Goal: Contribute content: Contribute content

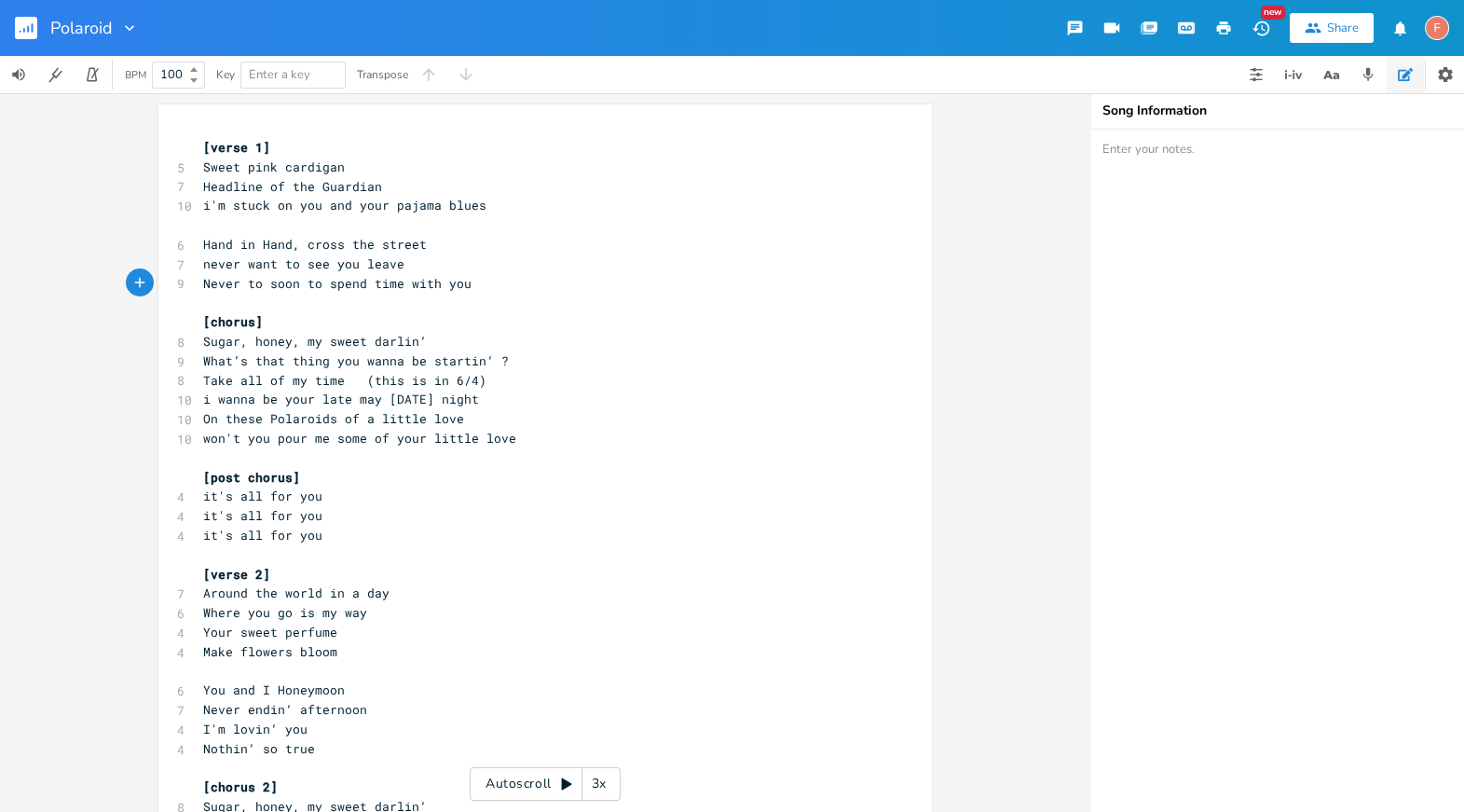
scroll to position [47, 0]
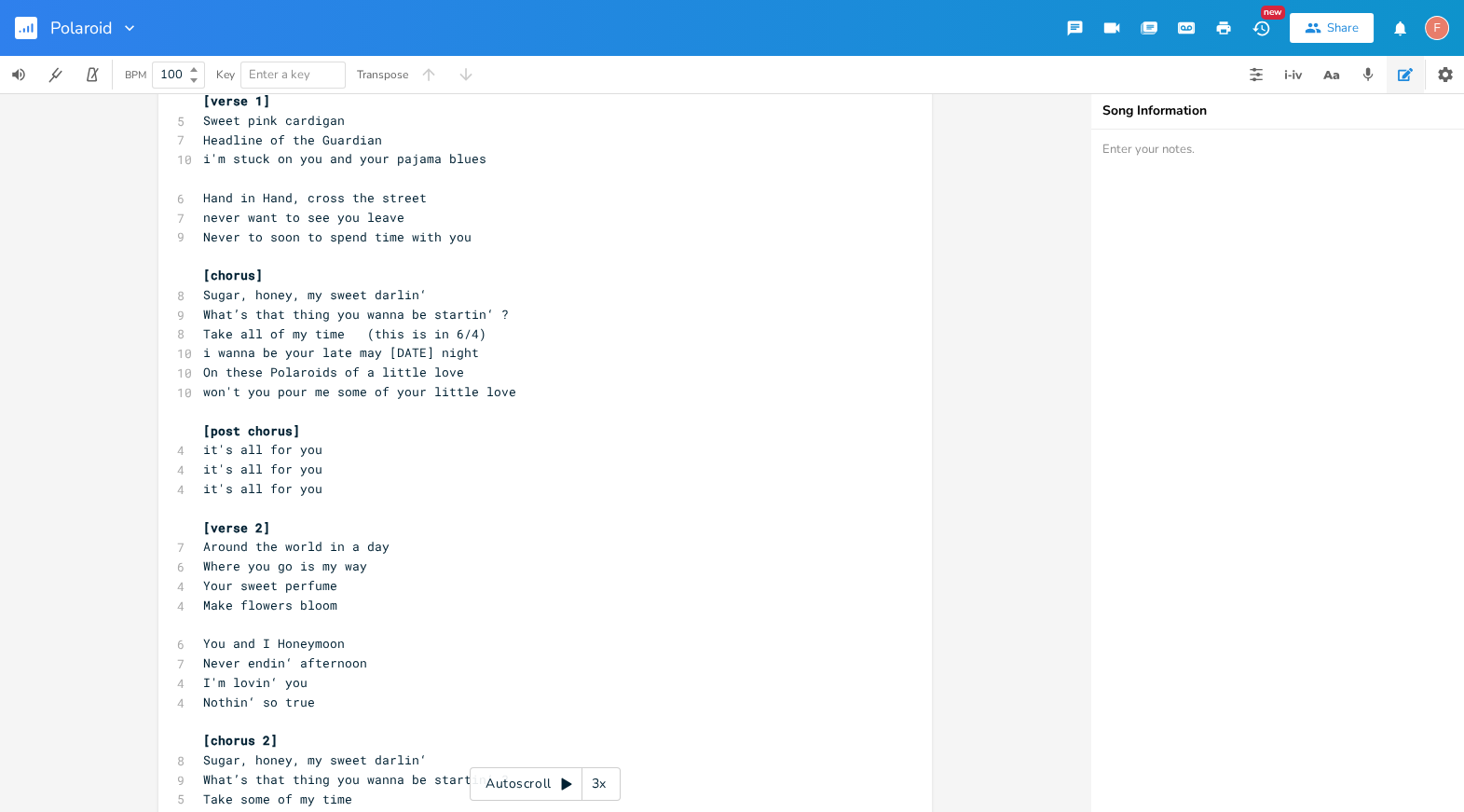
click at [39, 24] on button "button" at bounding box center [34, 28] width 38 height 45
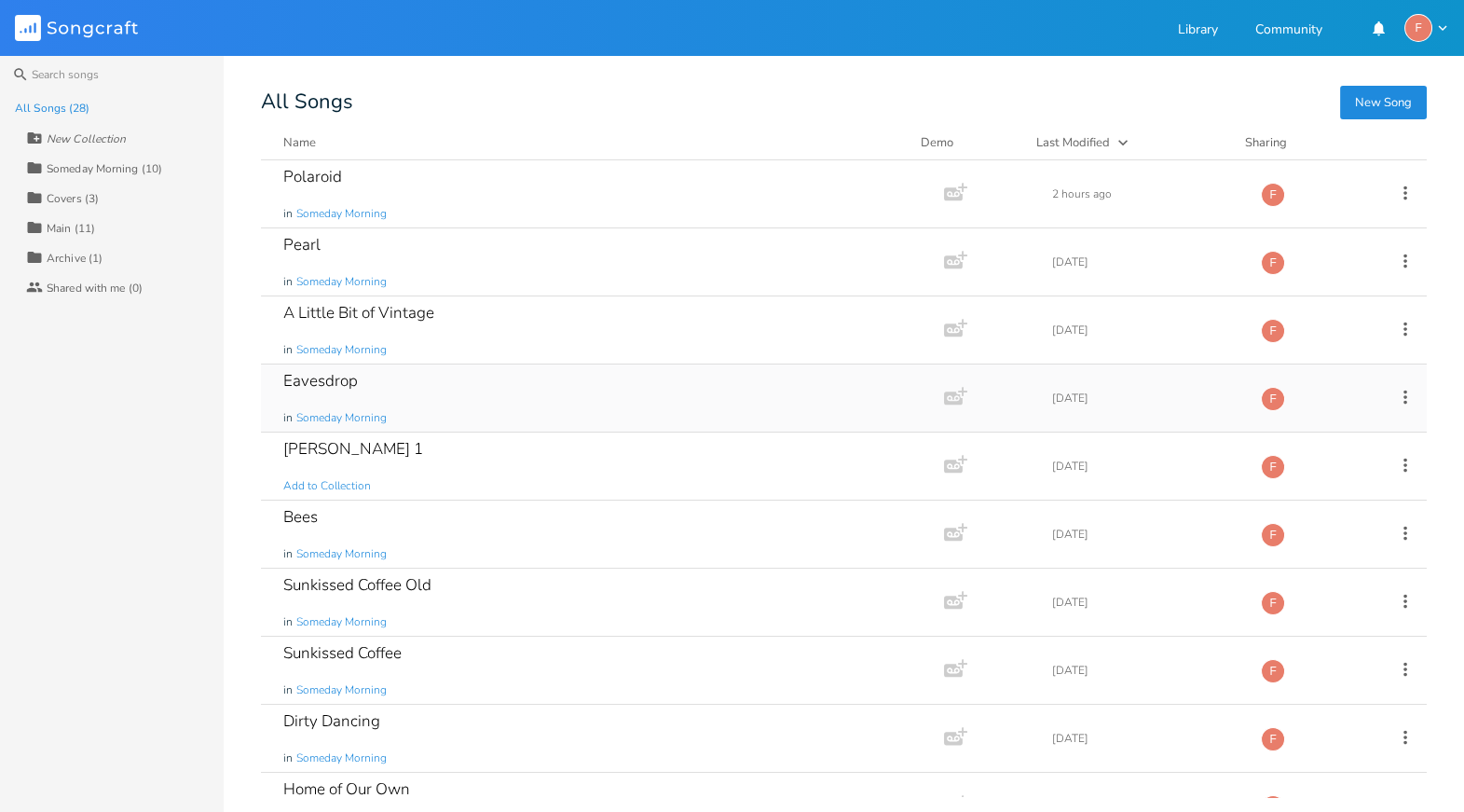
click at [409, 386] on div "Eavesdrop in Someday Morning" at bounding box center [598, 398] width 631 height 67
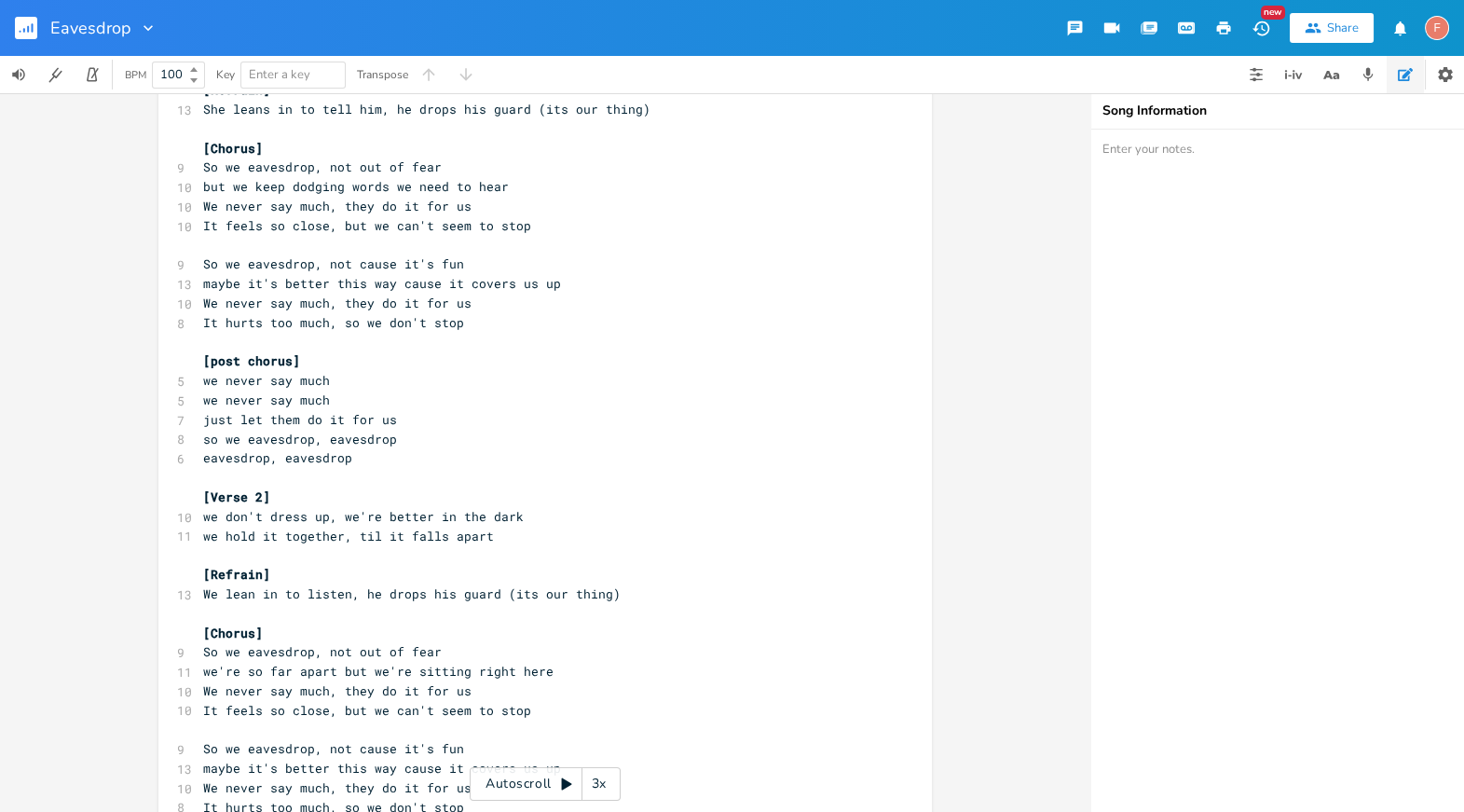
scroll to position [145, 0]
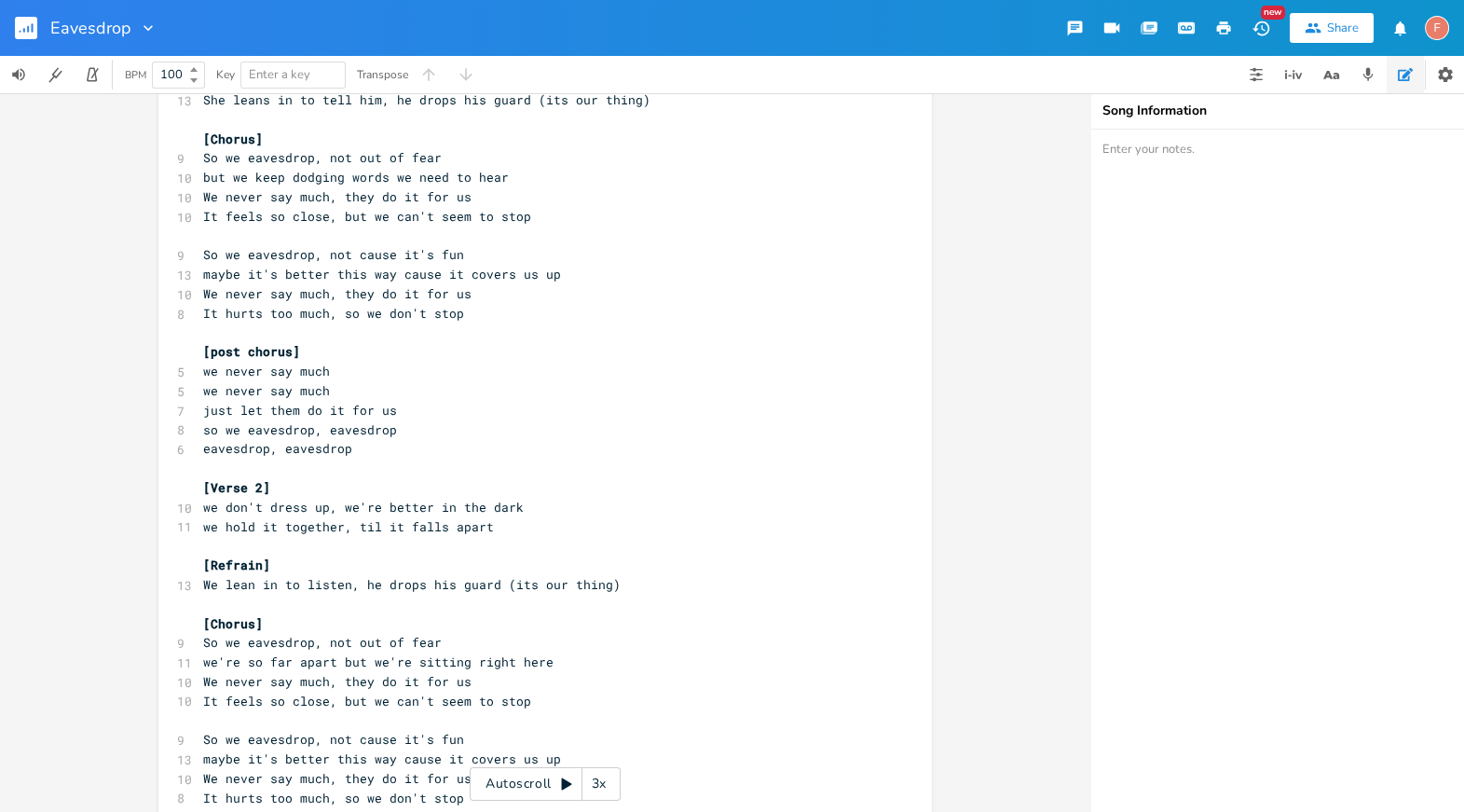
click at [460, 586] on span "We lean in to listen, he drops his guard (its our thing)" at bounding box center [412, 585] width 417 height 17
type textarea "guard"
click at [460, 586] on span "We lean in to listen, he drops his guard (its our thing)" at bounding box center [412, 585] width 417 height 17
click at [429, 582] on span "We lean in to listen, he drops his guard (its our thing)" at bounding box center [412, 585] width 417 height 17
type textarea "his"
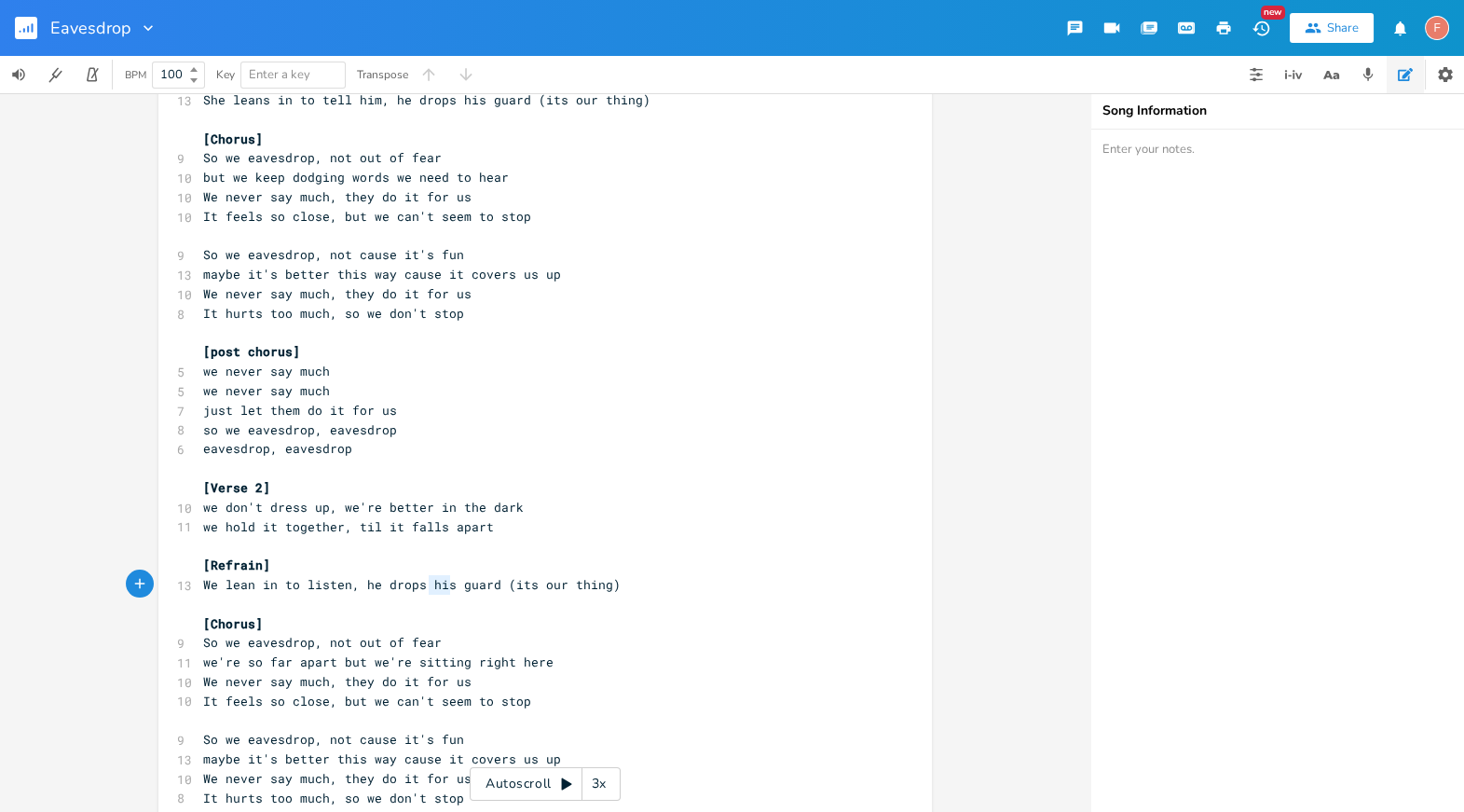
click at [429, 582] on span "We lean in to listen, he drops his guard (its our thing)" at bounding box center [412, 585] width 417 height 17
click at [370, 583] on span "We lean in to listen, he drops his guard (its our thing)" at bounding box center [412, 585] width 417 height 17
type textarea "he drops his guar"
drag, startPoint x: 356, startPoint y: 583, endPoint x: 483, endPoint y: 585, distance: 127.0
click at [483, 585] on span "We lean in to listen, he drops his guard (its our thing)" at bounding box center [412, 585] width 417 height 17
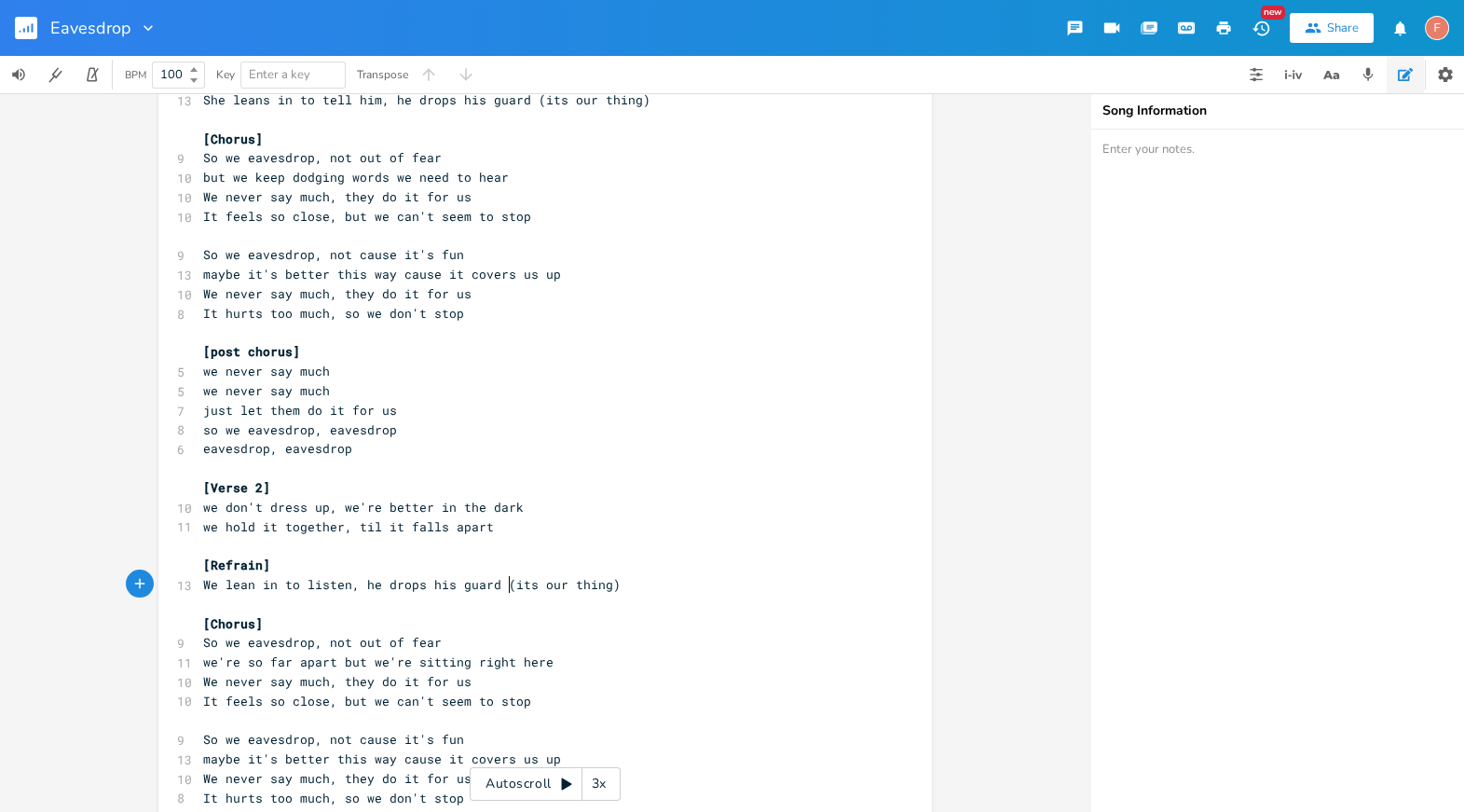
click at [504, 591] on span "We lean in to listen, he drops his guard (its our thing)" at bounding box center [412, 585] width 417 height 17
type textarea "h"
click at [573, 591] on span "We lean in to listen, he drops his guard (its our thing)" at bounding box center [412, 585] width 417 height 17
click at [708, 582] on pre "We lean in to listen, he drops his guard (its our thing)" at bounding box center [536, 585] width 673 height 20
type textarea "he drops his guard (its our thing)"
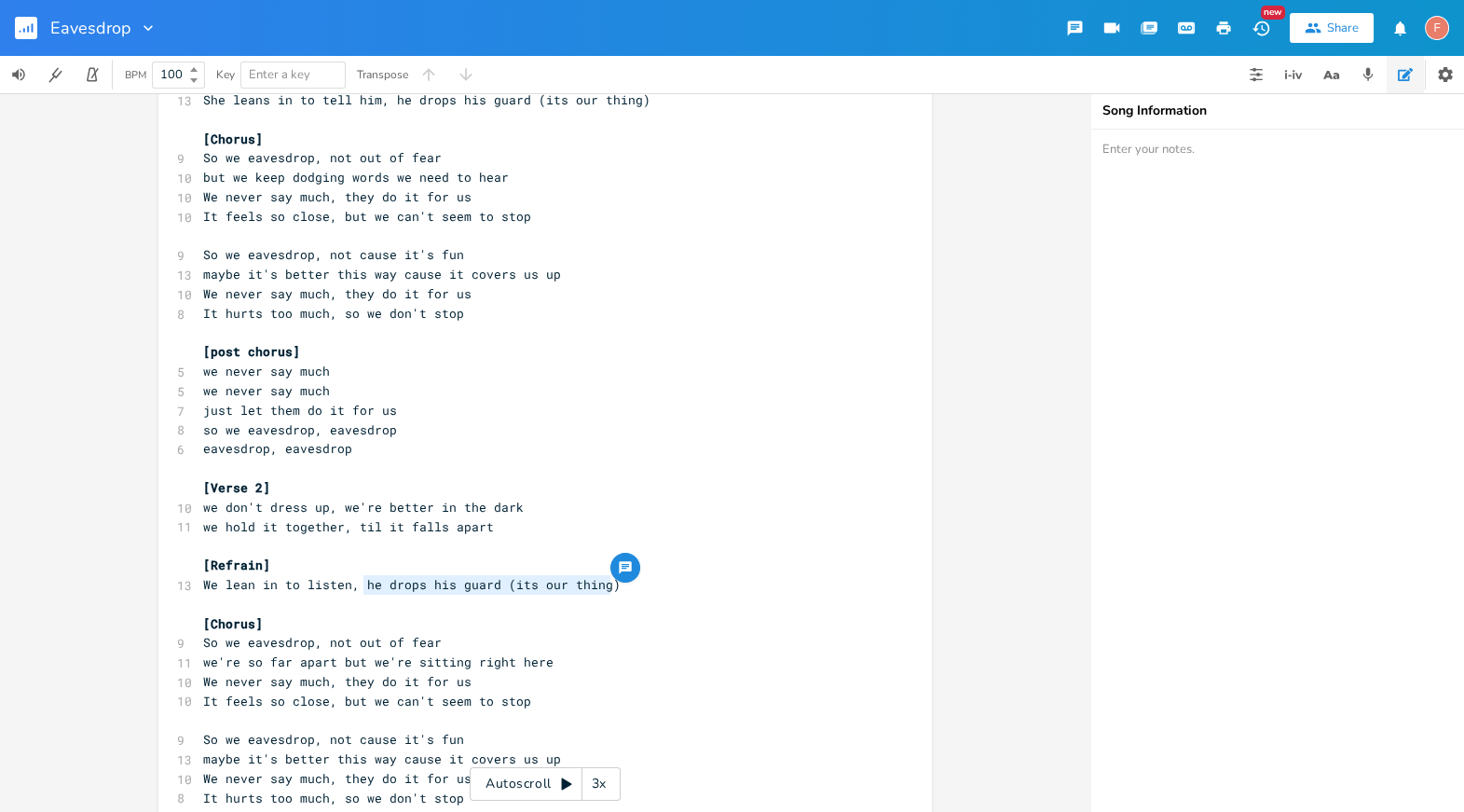
drag, startPoint x: 360, startPoint y: 584, endPoint x: 724, endPoint y: 579, distance: 364.0
click at [724, 579] on pre "We lean in to listen, he drops his guard (its our thing)" at bounding box center [536, 585] width 673 height 20
click at [736, 586] on pre "We lean in to listen, he drops his guard (its our thing)" at bounding box center [536, 585] width 673 height 20
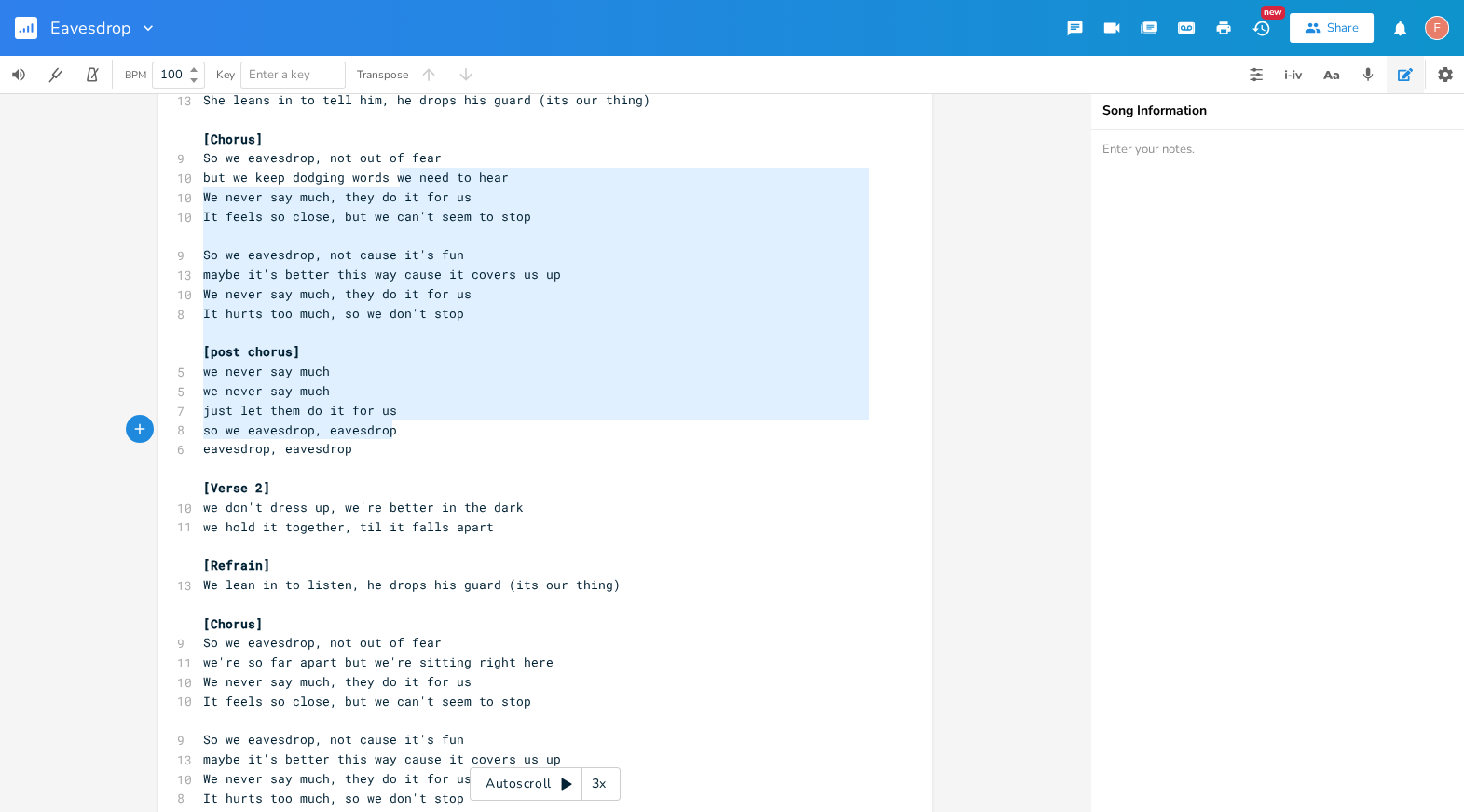
type textarea "e need to hear We never say much, they do it for us It feels so close, but we c…"
drag, startPoint x: 391, startPoint y: 180, endPoint x: 426, endPoint y: 541, distance: 362.7
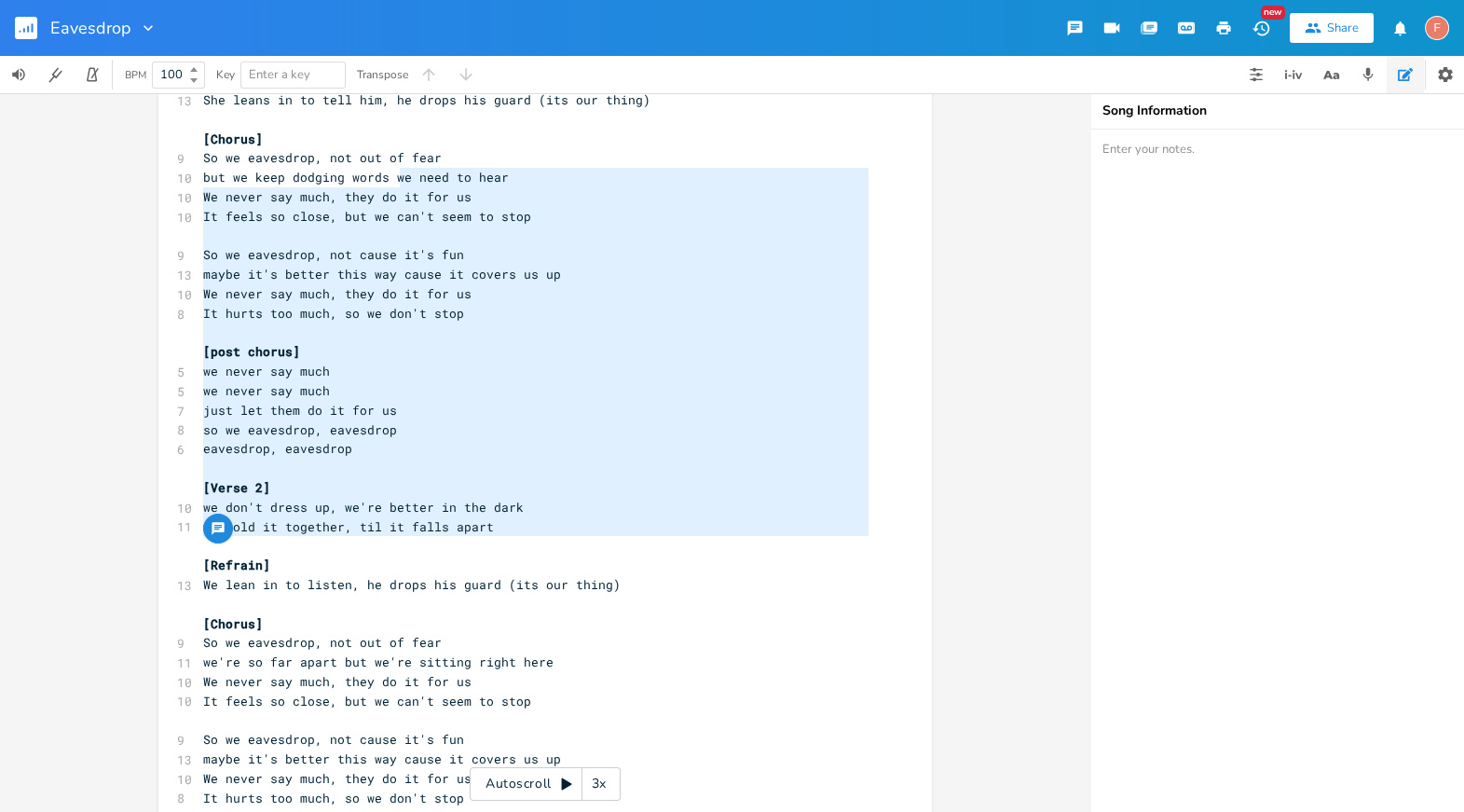
click at [480, 685] on pre "We never say much, they do it for us" at bounding box center [536, 681] width 673 height 20
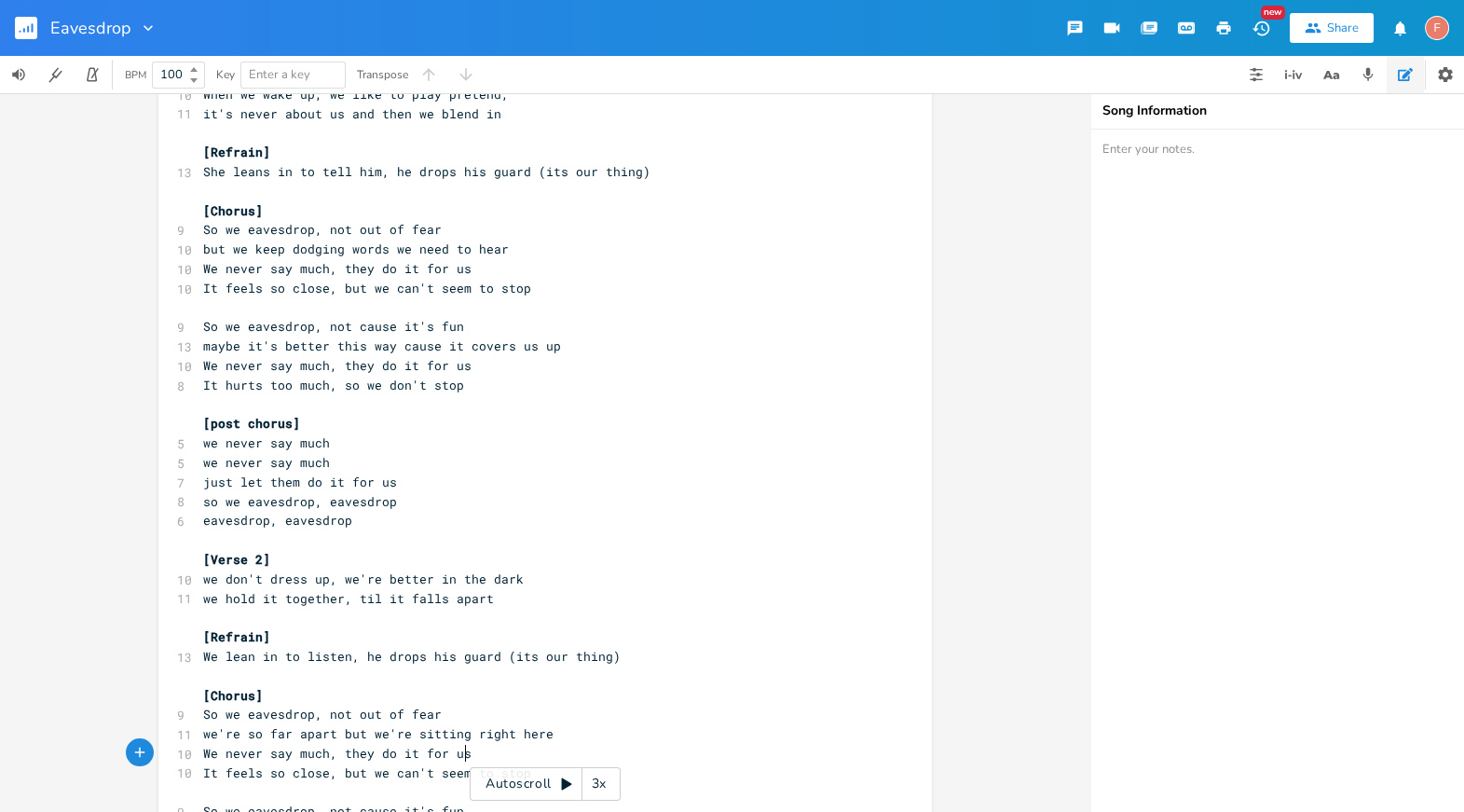
scroll to position [67, 0]
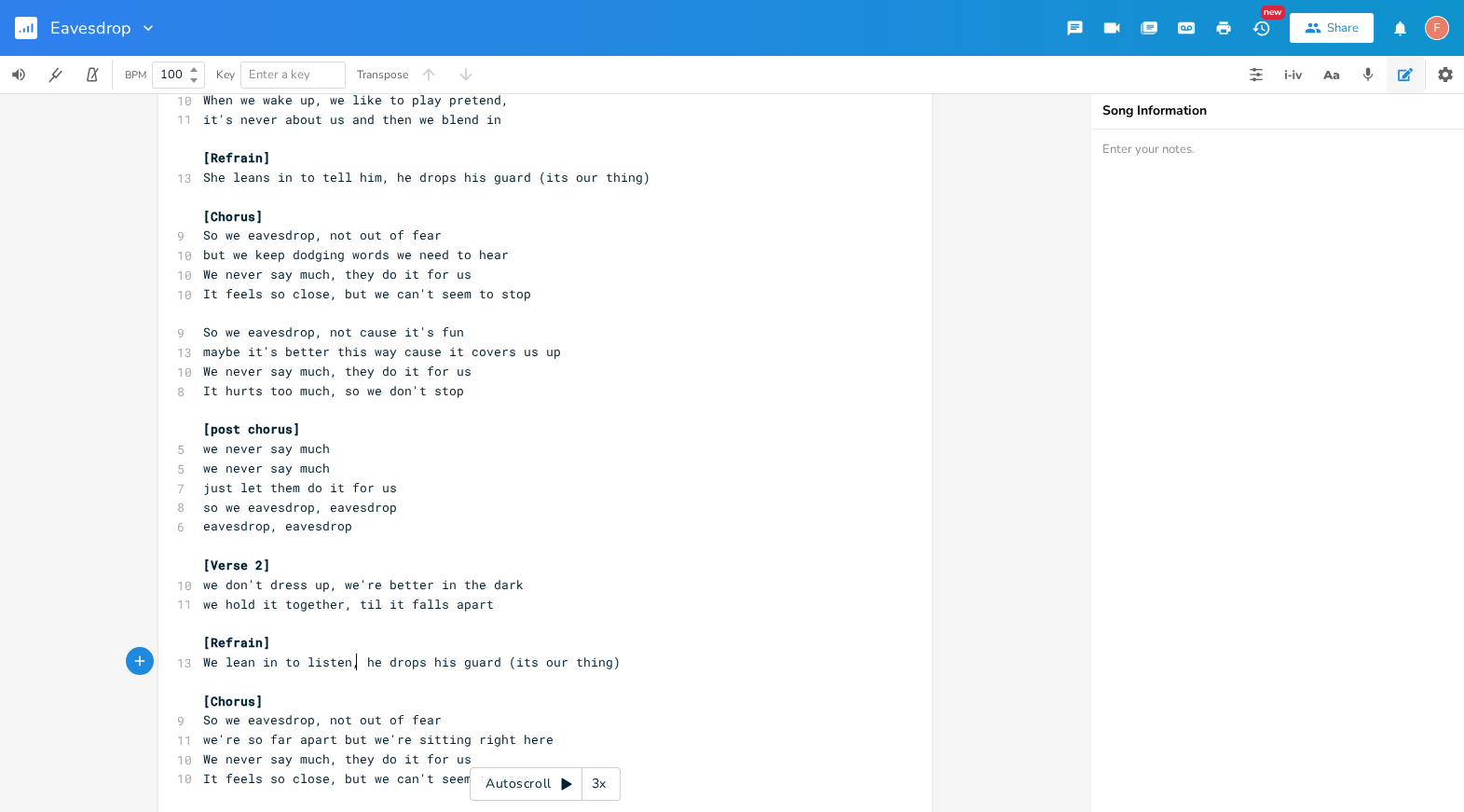
type textarea "[Refrain] We lean in to listen,"
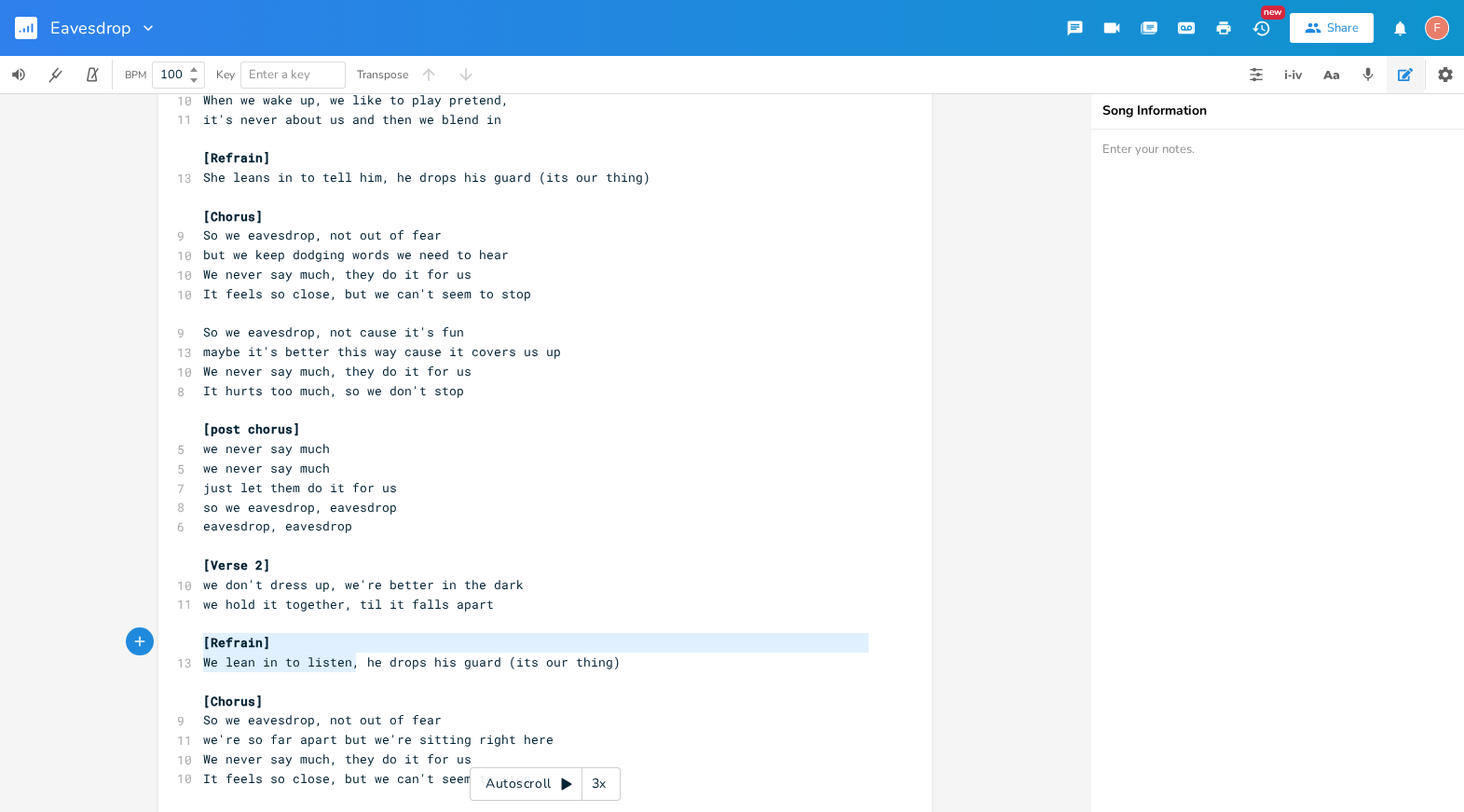
drag, startPoint x: 353, startPoint y: 666, endPoint x: 100, endPoint y: 643, distance: 254.0
click at [100, 643] on div "[Refrain] We lean in to listen, x [Verse 1] 10 When we wake up, we like to play…" at bounding box center [545, 452] width 1091 height 718
click at [580, 457] on pre "we never say much" at bounding box center [536, 448] width 673 height 20
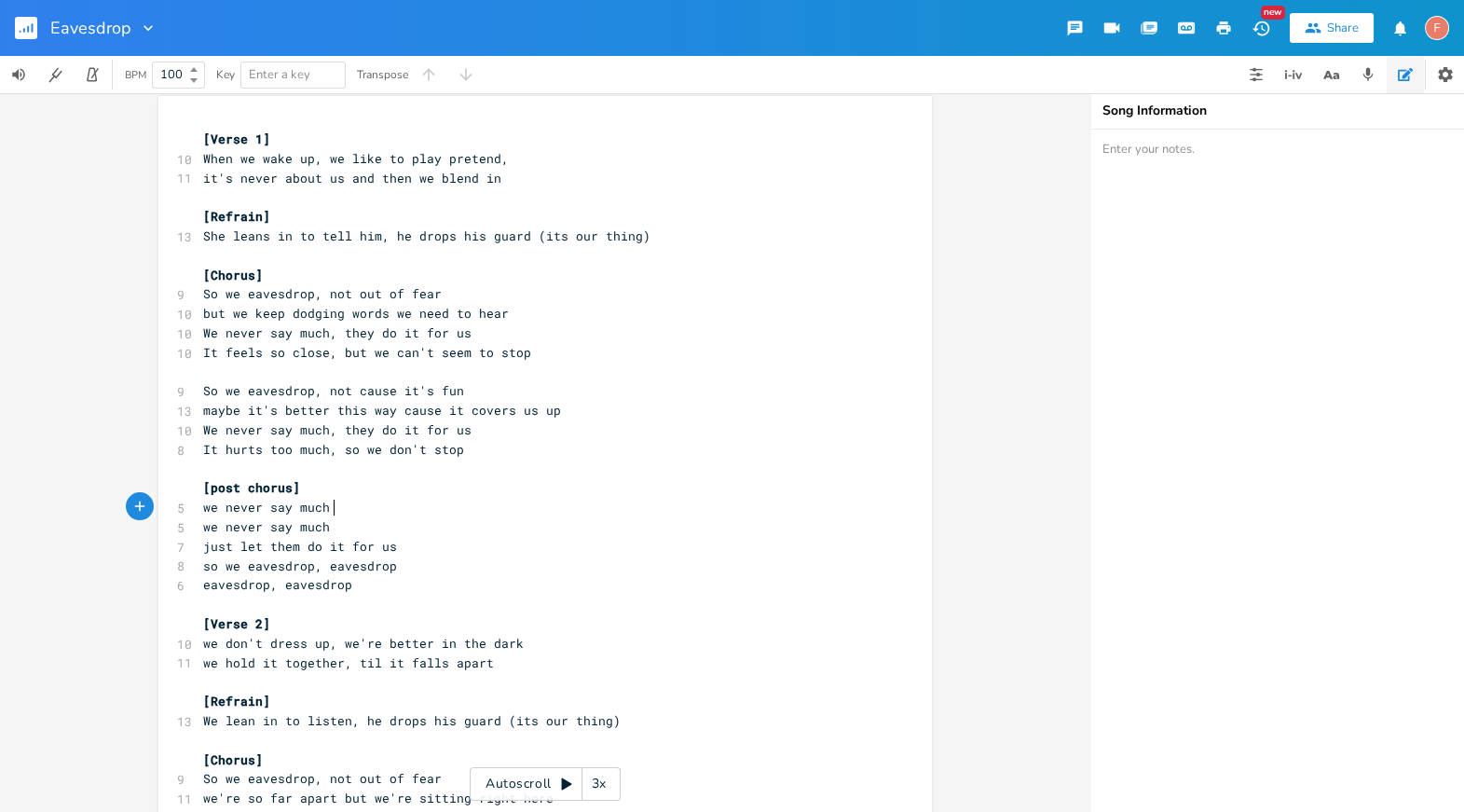
scroll to position [0, 0]
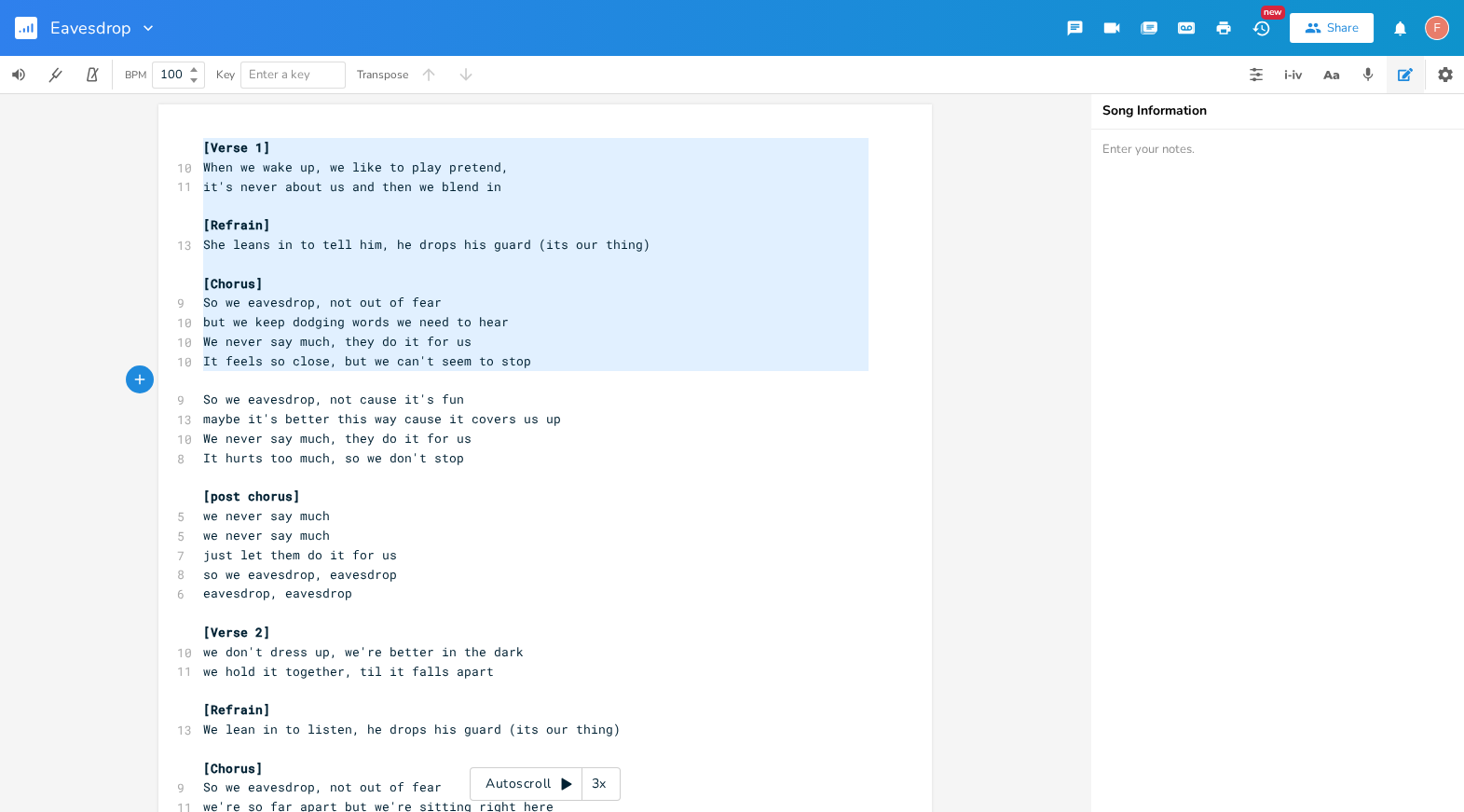
drag, startPoint x: 197, startPoint y: 149, endPoint x: 677, endPoint y: 382, distance: 533.6
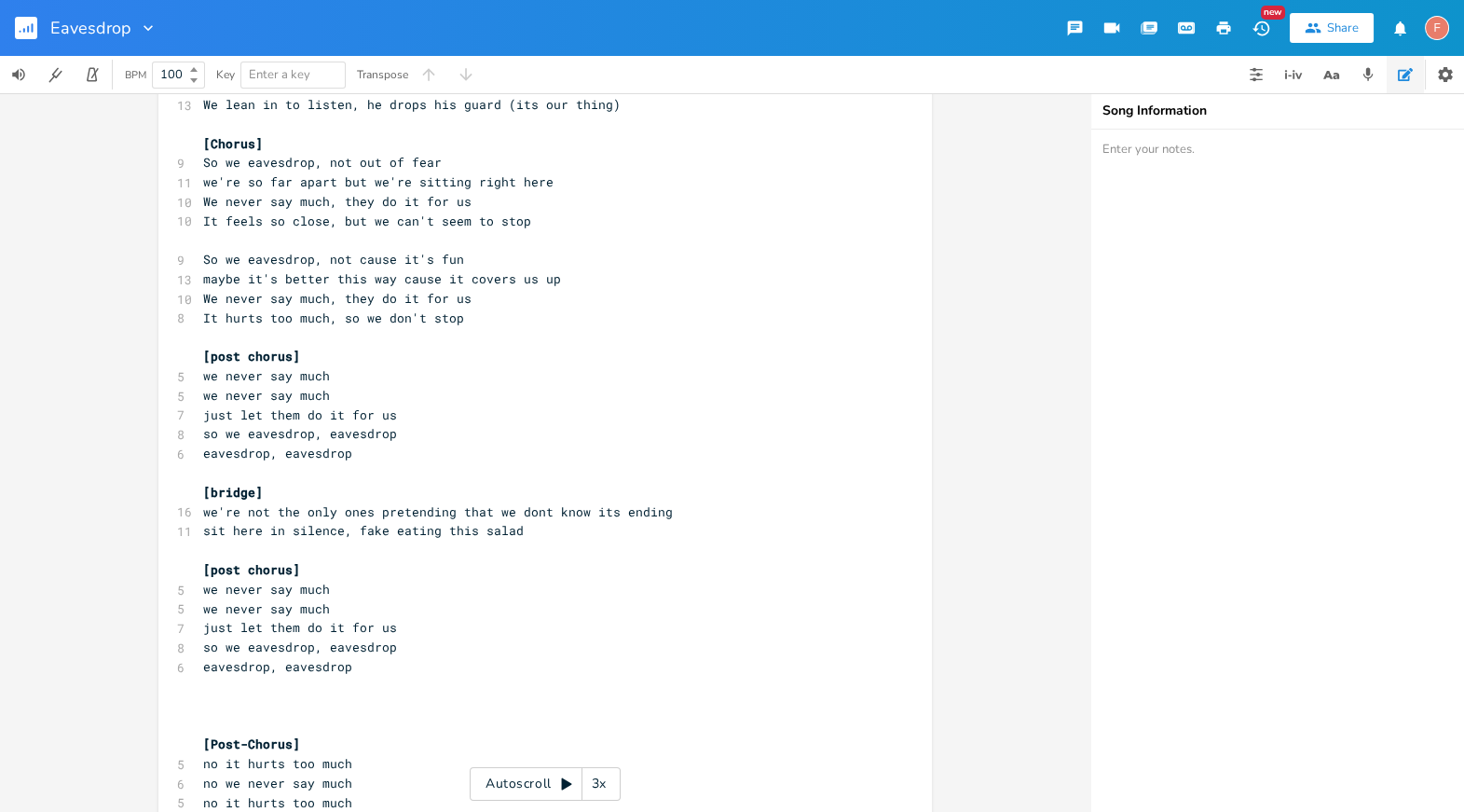
scroll to position [626, 0]
type textarea "[Verse 1] When we wake up, we like to play pretend, it's never about us and the…"
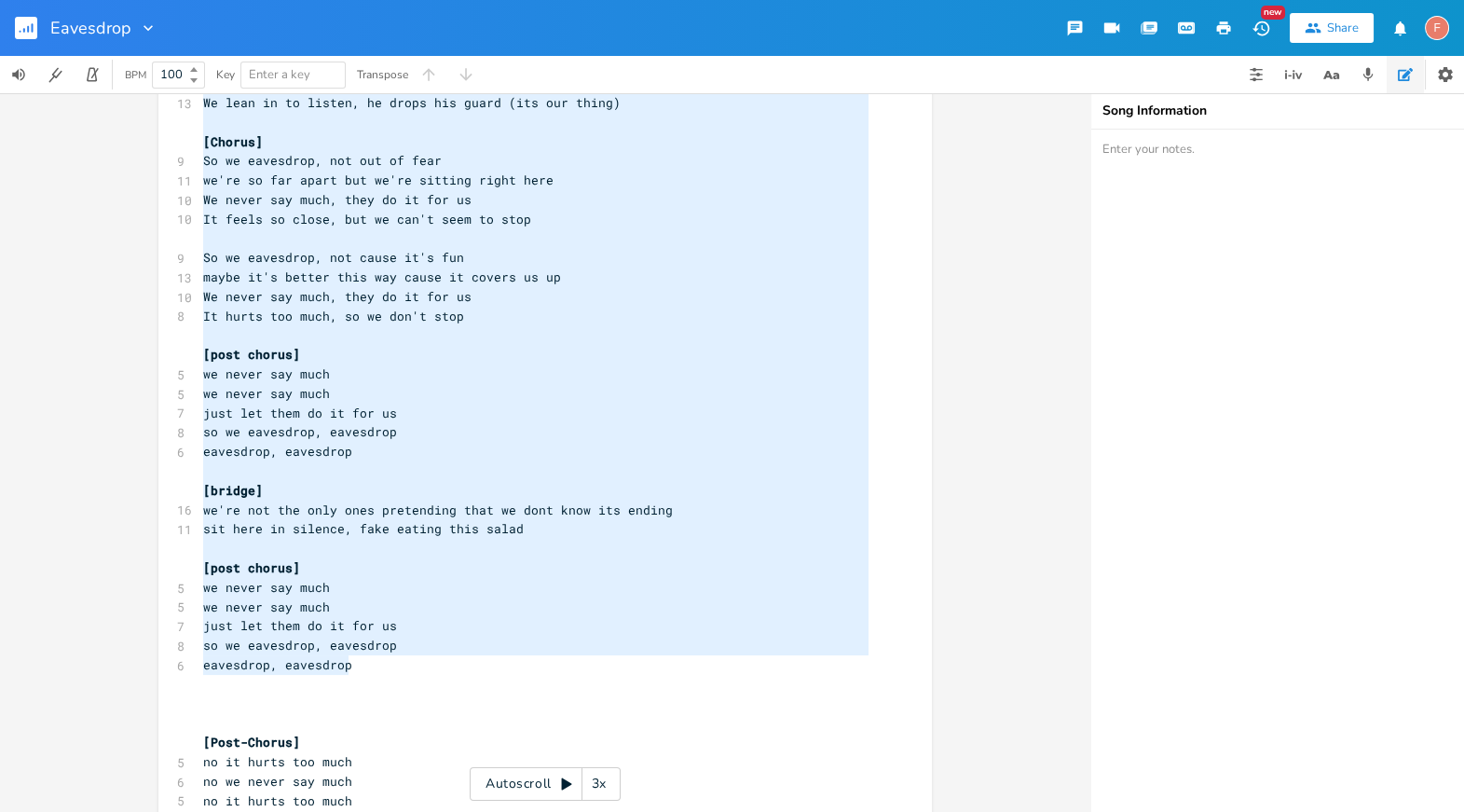
click at [383, 669] on pre "eavesdrop, eavesdrop" at bounding box center [536, 664] width 673 height 20
click at [449, 452] on pre "eavesdrop, eavesdrop" at bounding box center [536, 451] width 673 height 20
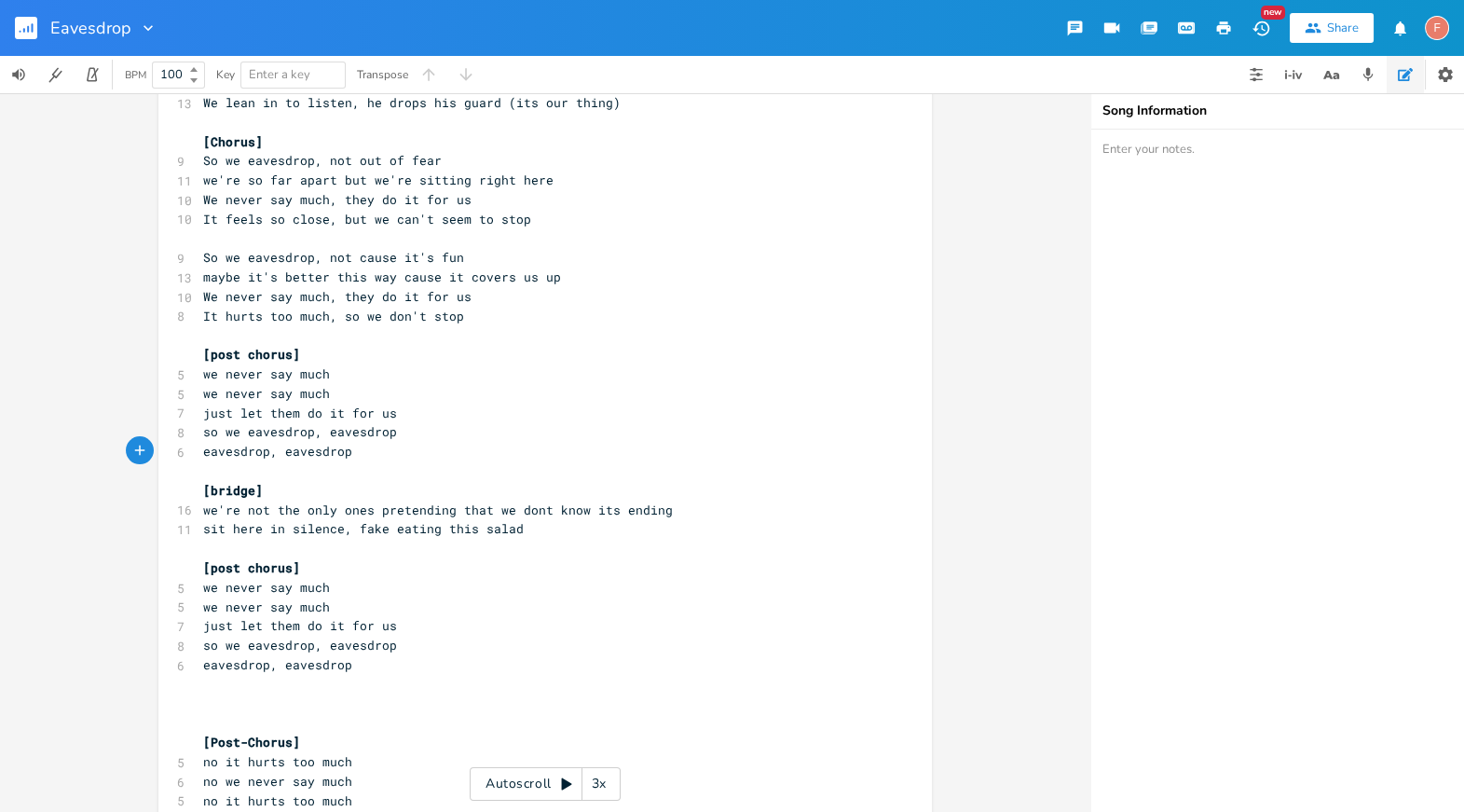
scroll to position [601, 0]
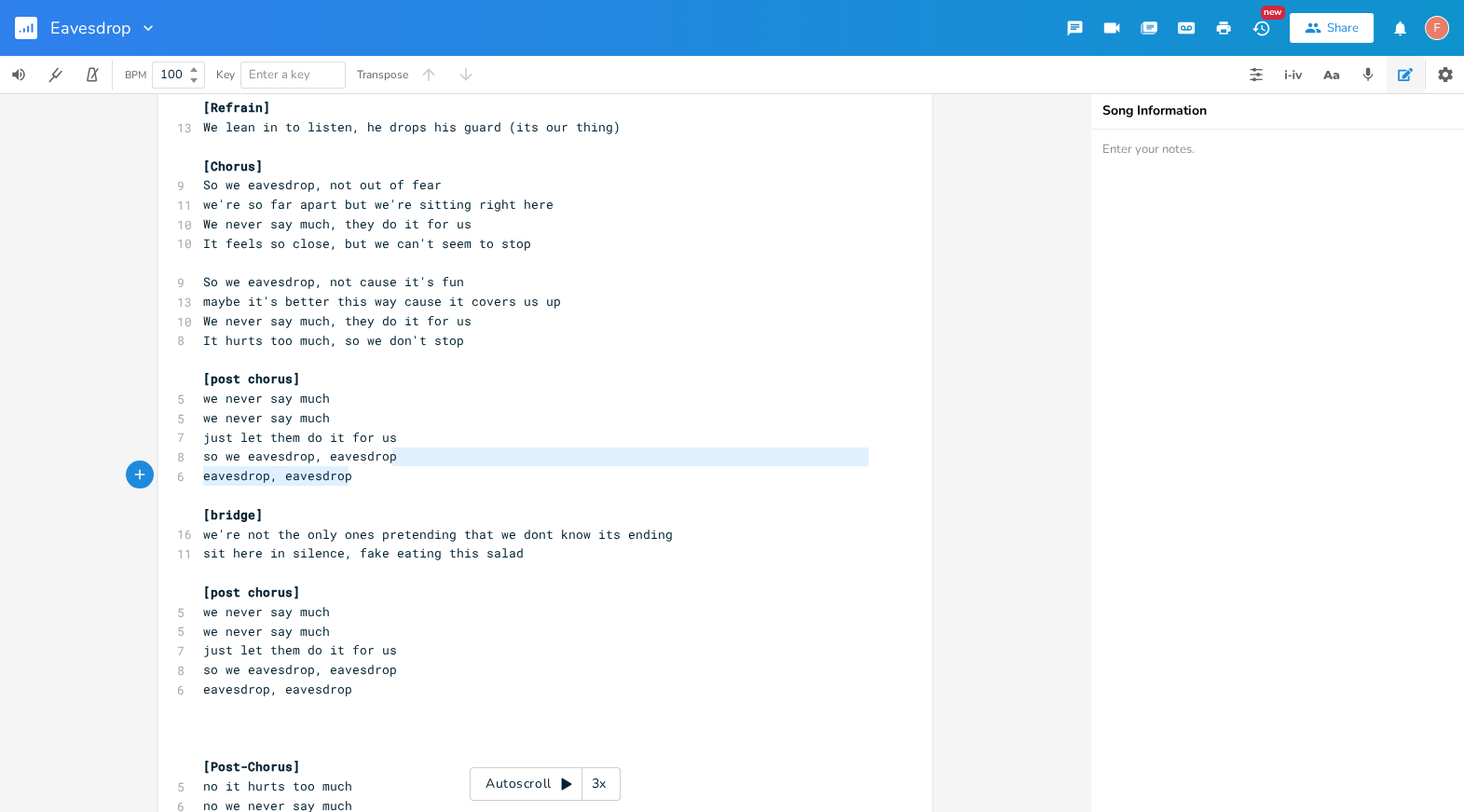
type textarea "y do it for us It hurts too much, so we don't stop [post chorus] we never say m…"
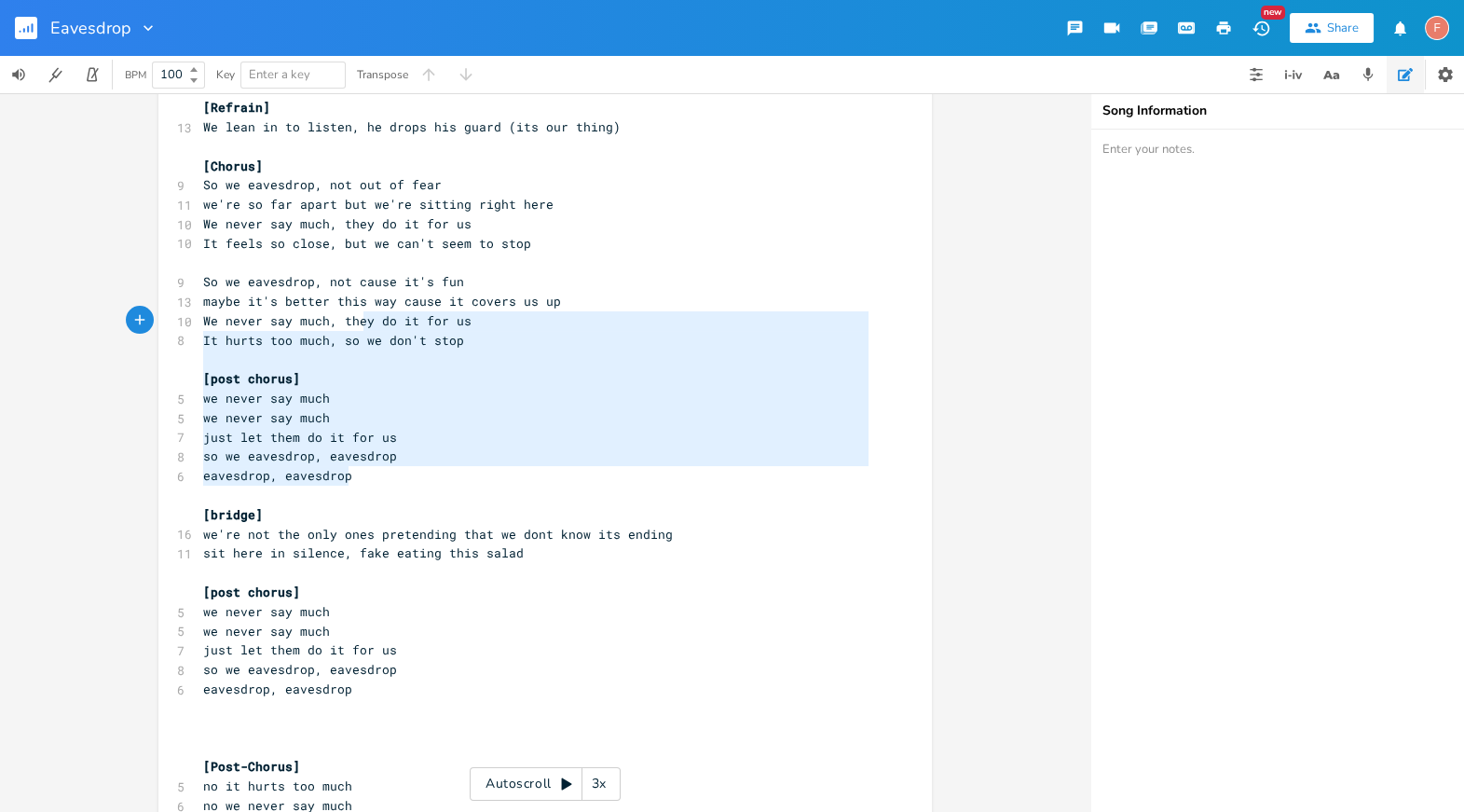
drag, startPoint x: 408, startPoint y: 477, endPoint x: 356, endPoint y: 321, distance: 164.4
click at [356, 321] on div "[Verse 1] 10 When we wake up, we like to play pretend, 11 it's never about us a…" at bounding box center [536, 689] width 673 height 2306
click at [535, 406] on pre "we never say much" at bounding box center [536, 398] width 673 height 20
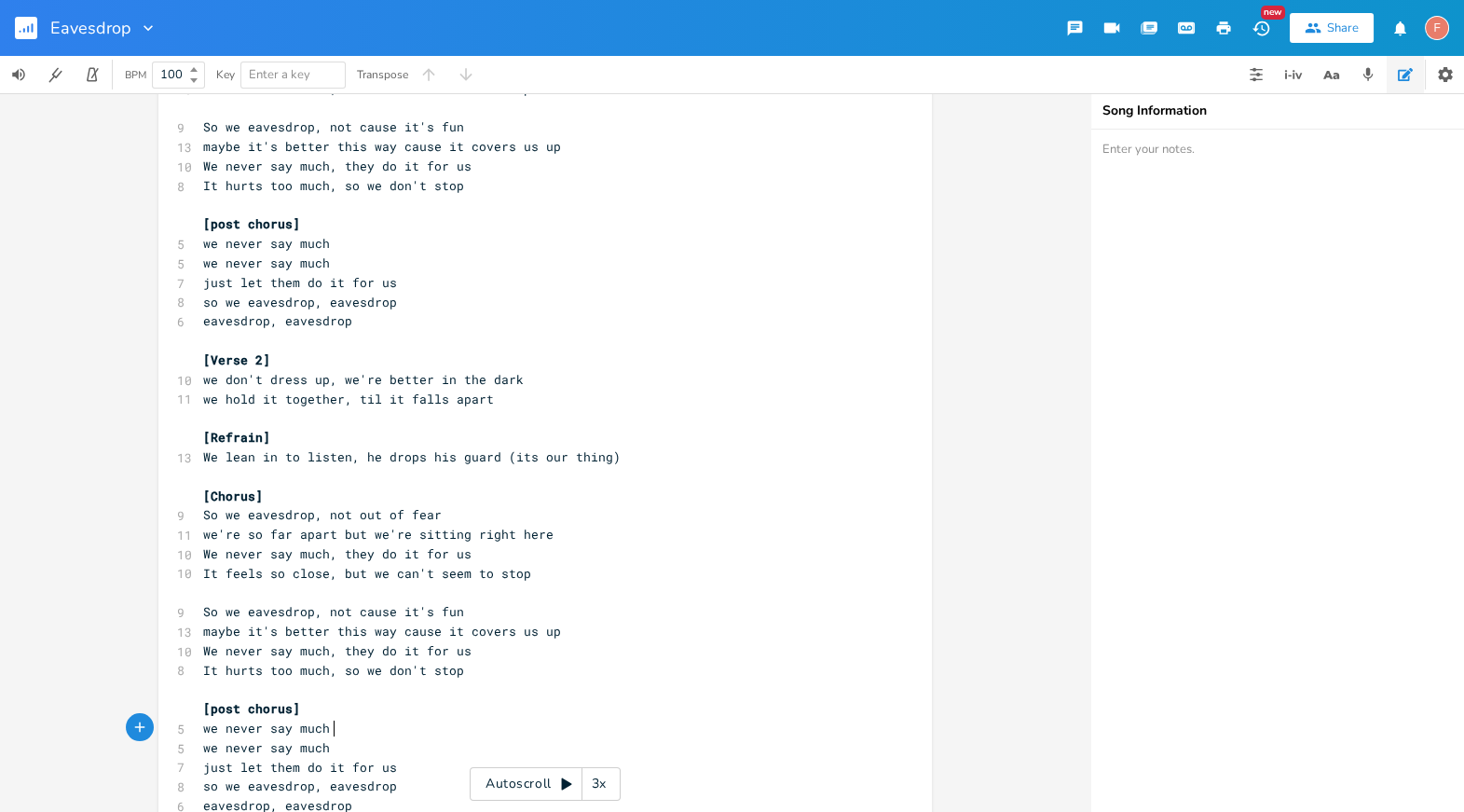
scroll to position [288, 0]
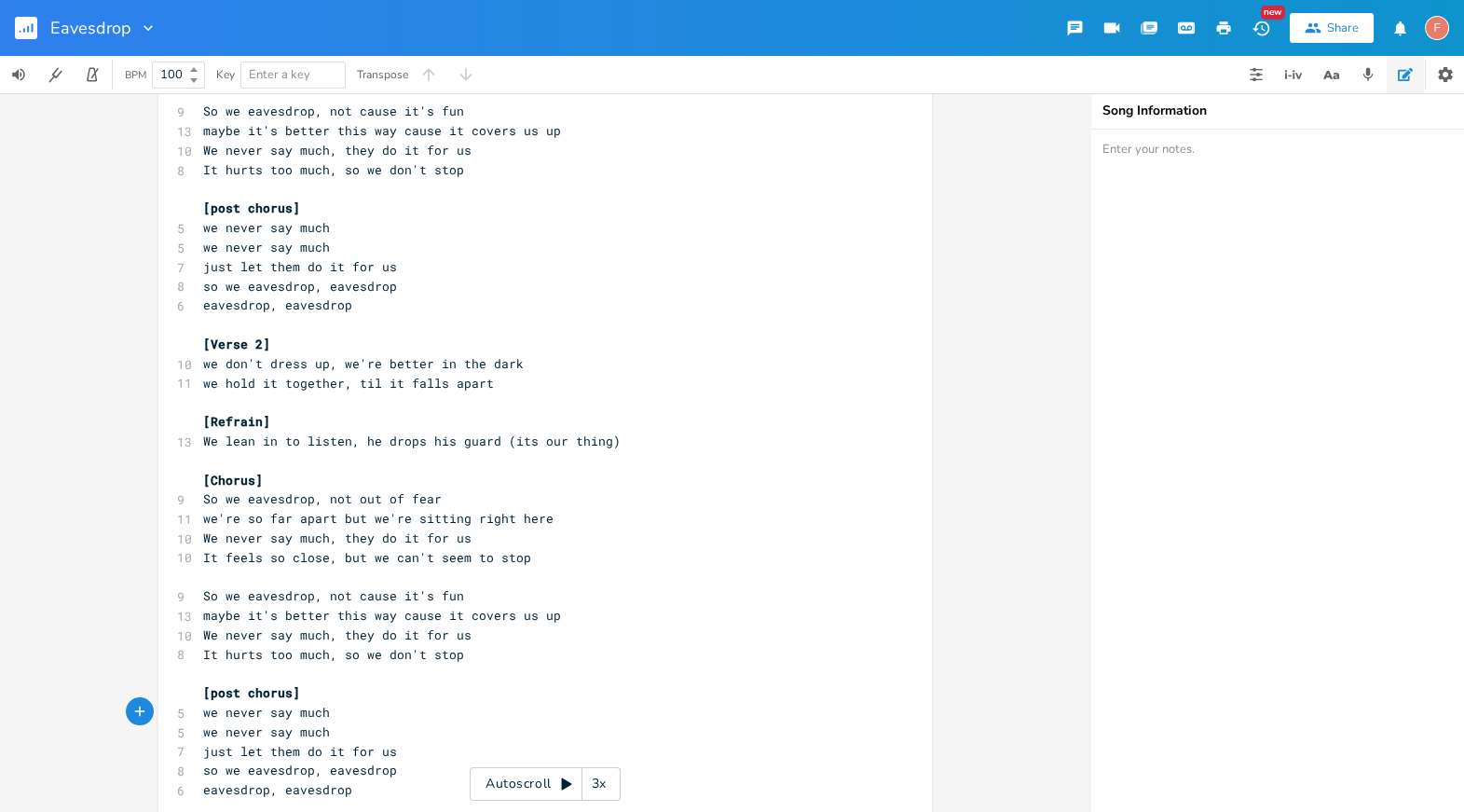
click at [388, 492] on span "So we eavesdrop, not out of fear" at bounding box center [323, 498] width 239 height 17
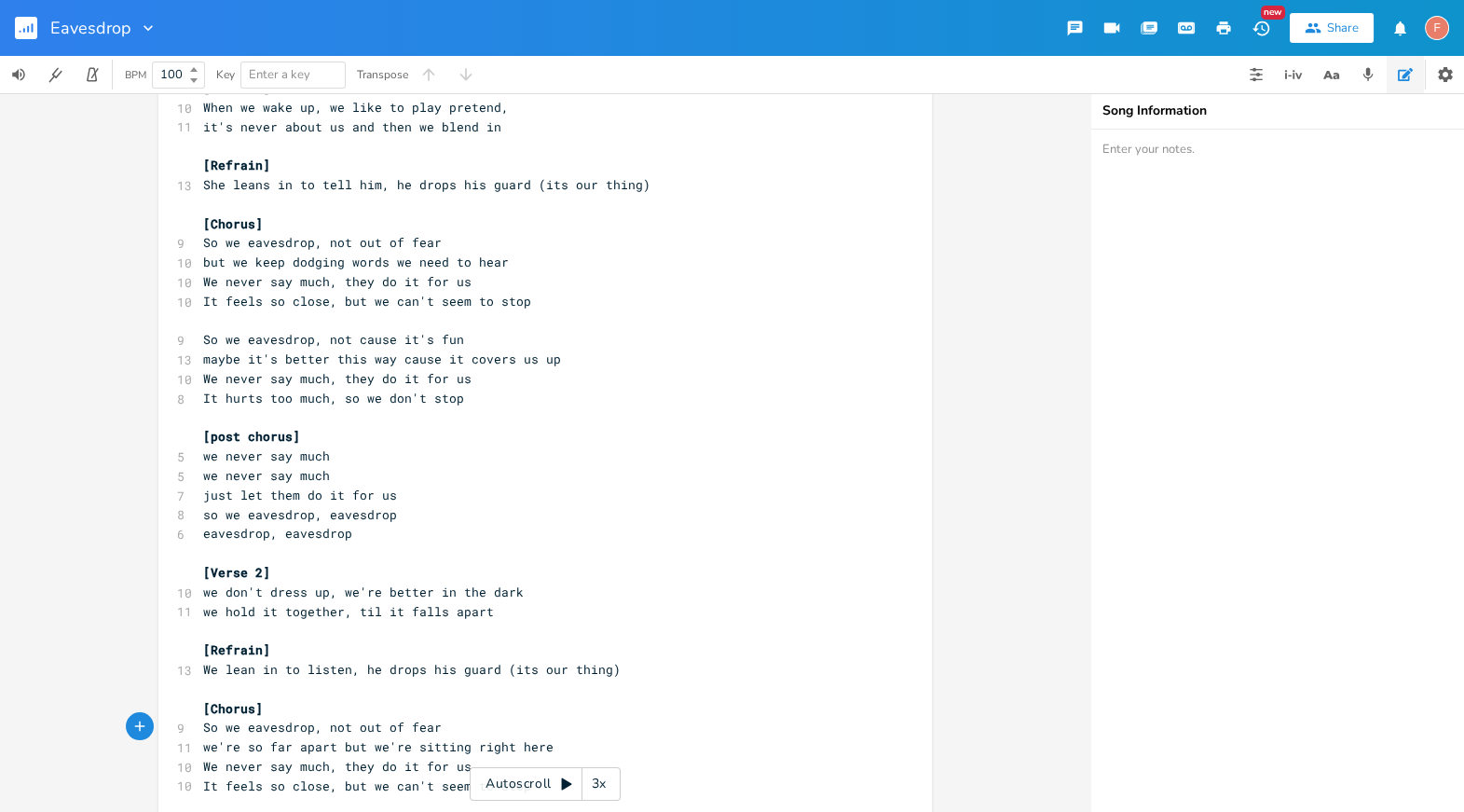
scroll to position [0, 0]
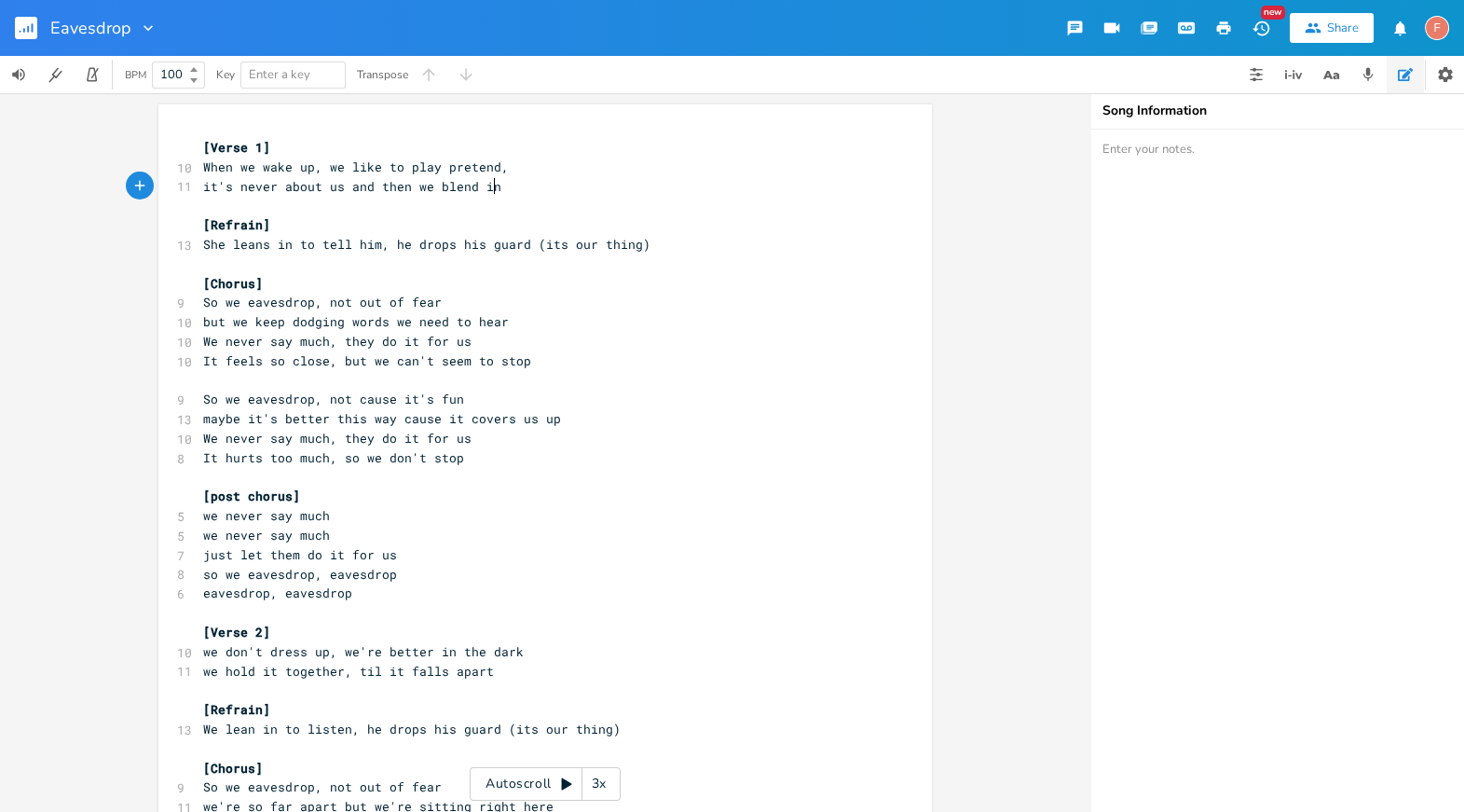
click at [560, 185] on pre "it's never about us and then we blend in" at bounding box center [536, 186] width 673 height 20
click at [657, 237] on pre "She leans in to tell him, he drops his guard (its our thing)" at bounding box center [536, 244] width 673 height 20
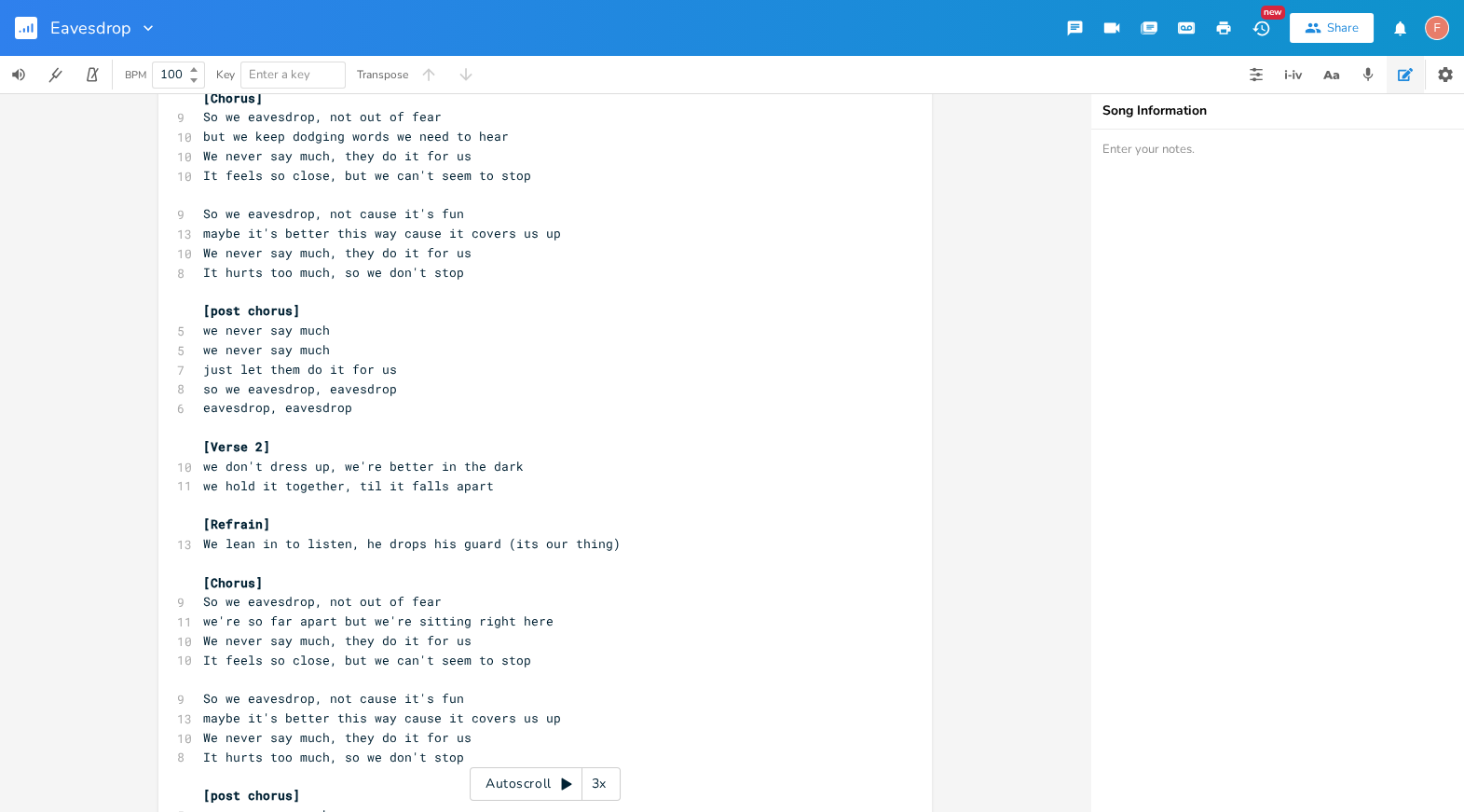
scroll to position [167, 0]
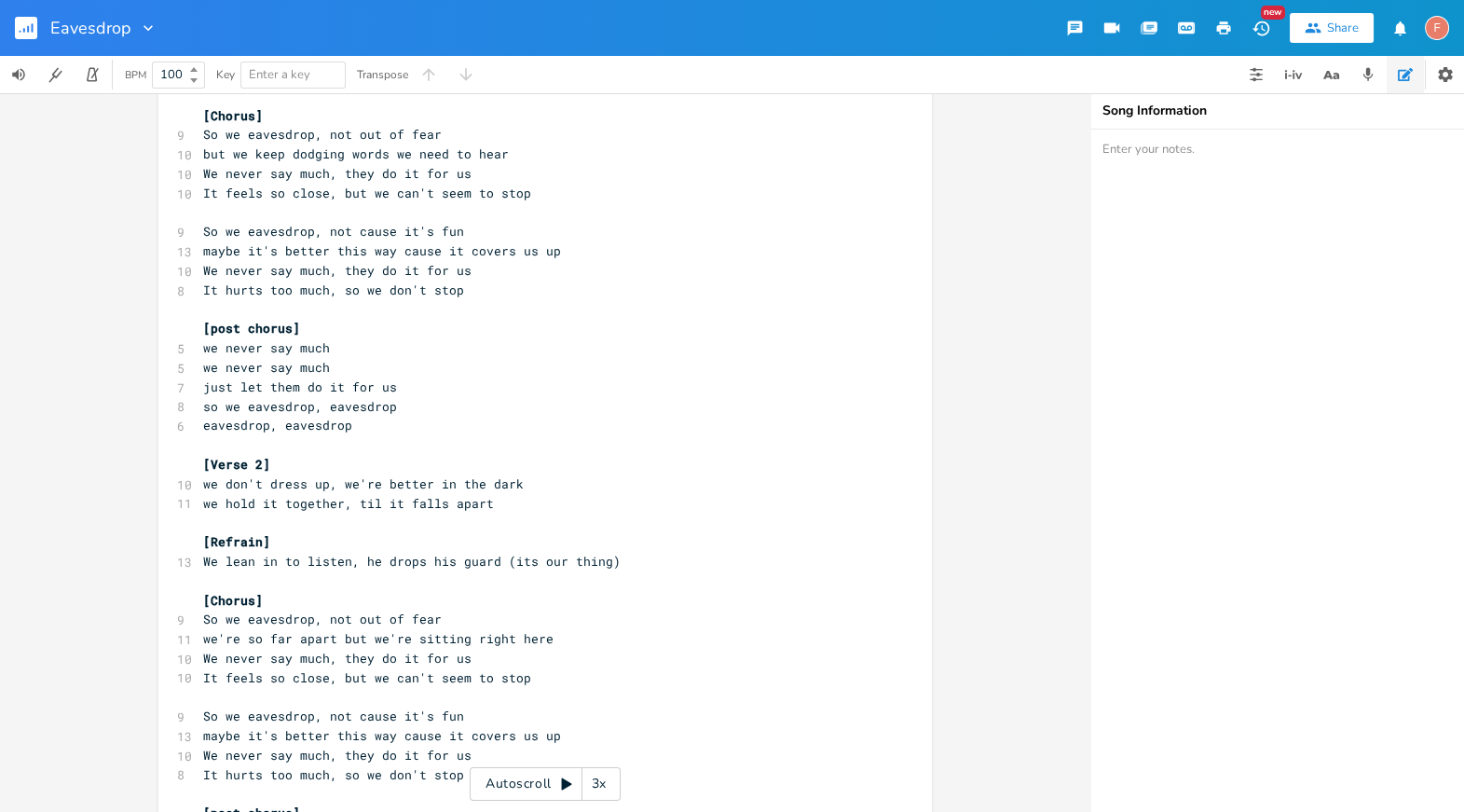
click at [459, 421] on pre "eavesdrop, eavesdrop" at bounding box center [536, 425] width 673 height 20
click at [458, 405] on pre "so we eavesdrop, eavesdrop" at bounding box center [536, 406] width 673 height 20
click at [425, 425] on pre "eavesdrop, eavesdrop" at bounding box center [536, 425] width 673 height 20
click at [553, 493] on pre "we hold it together, til it falls apart" at bounding box center [536, 503] width 673 height 20
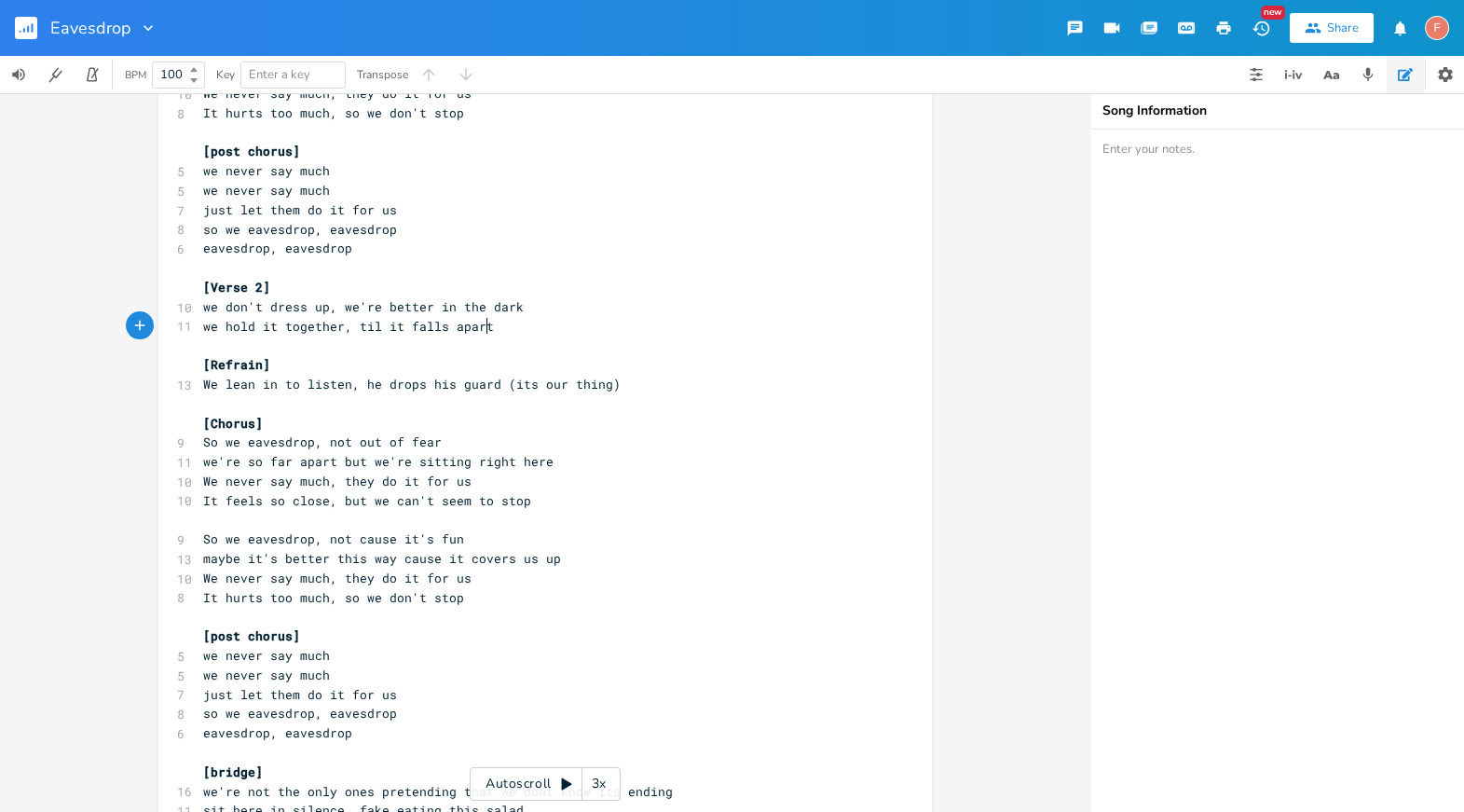
scroll to position [357, 0]
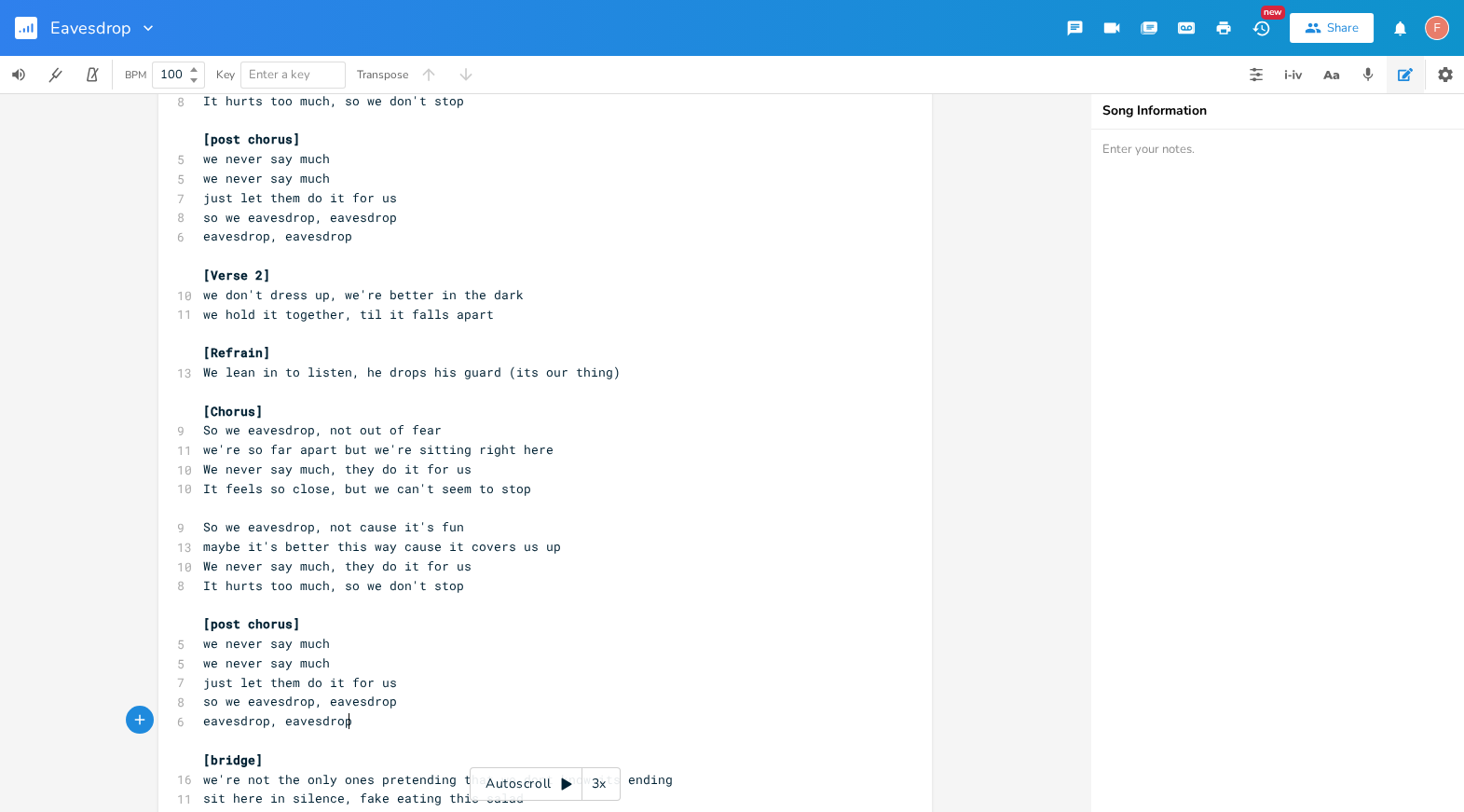
click at [385, 724] on pre "eavesdrop, eavesdrop" at bounding box center [536, 720] width 673 height 20
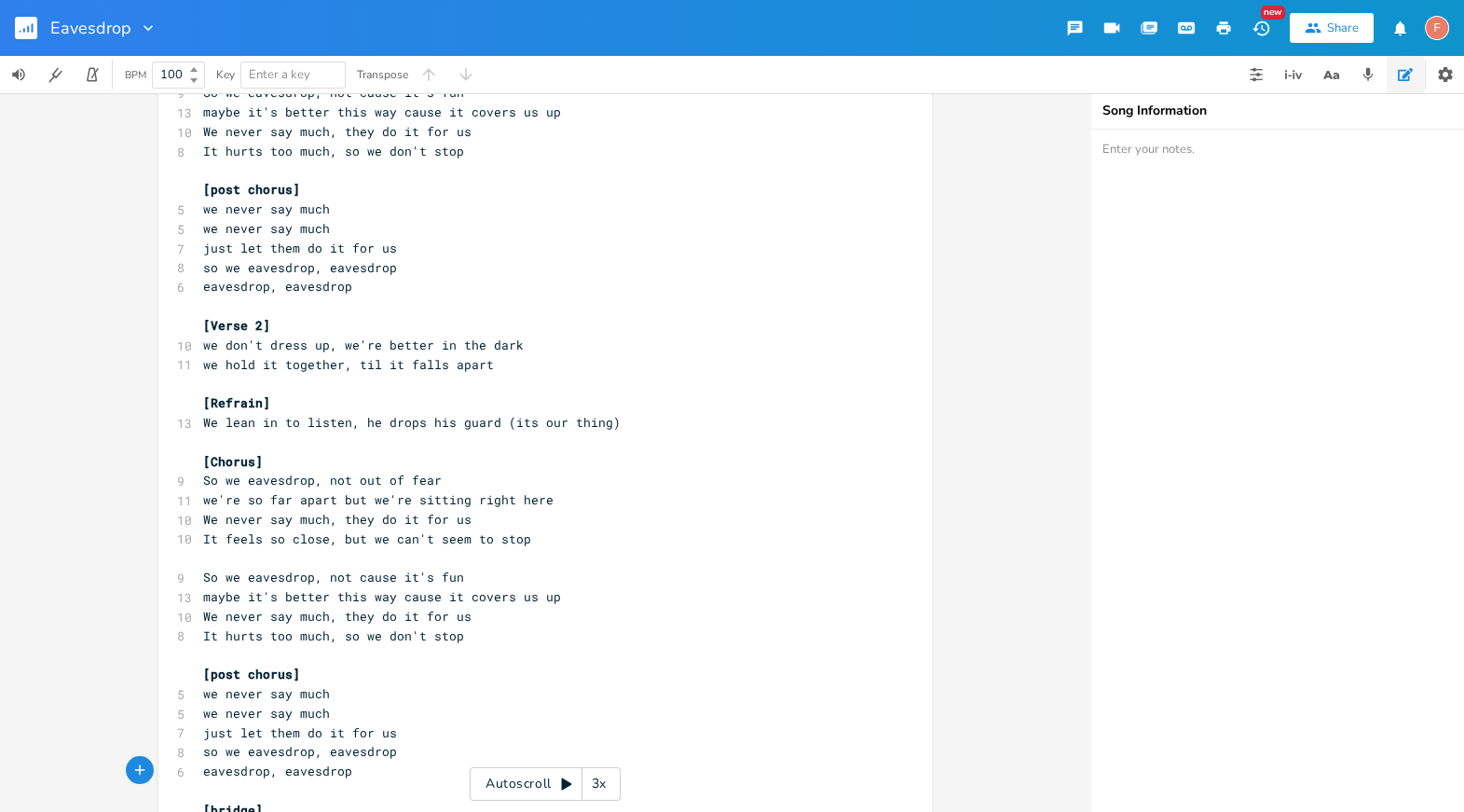
scroll to position [284, 0]
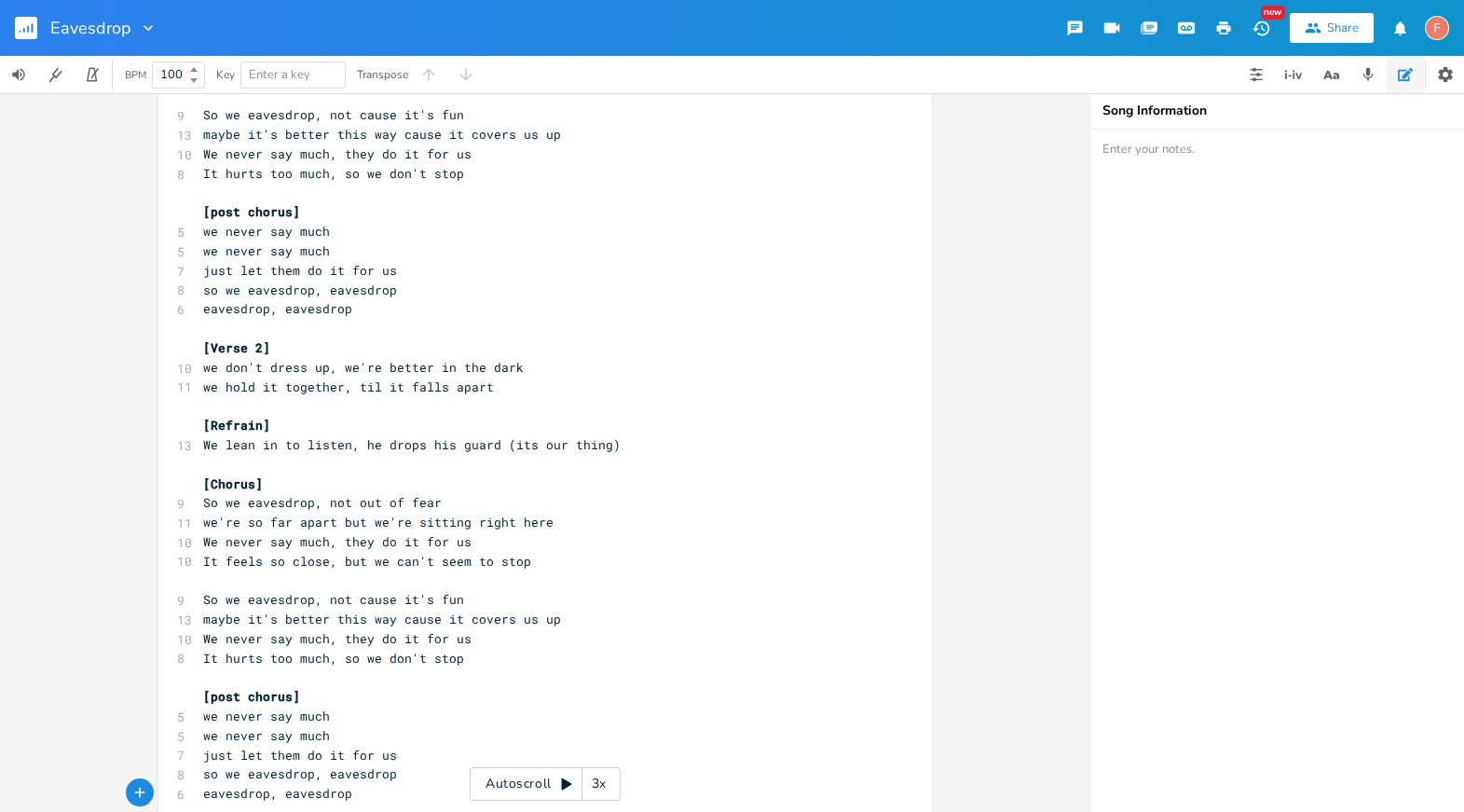
click at [208, 754] on span "just let them do it for us" at bounding box center [300, 755] width 194 height 17
type textarea "we"
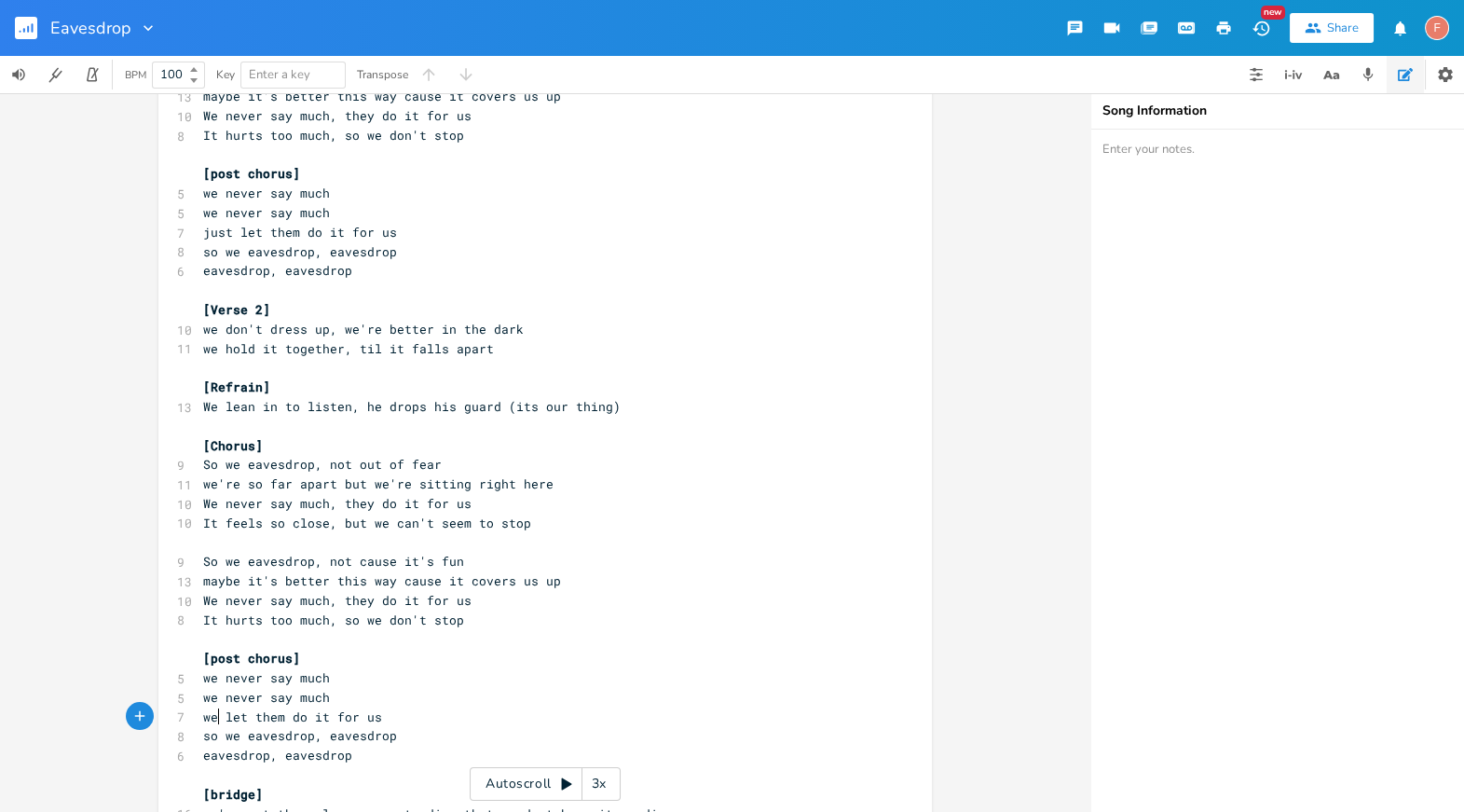
scroll to position [336, 0]
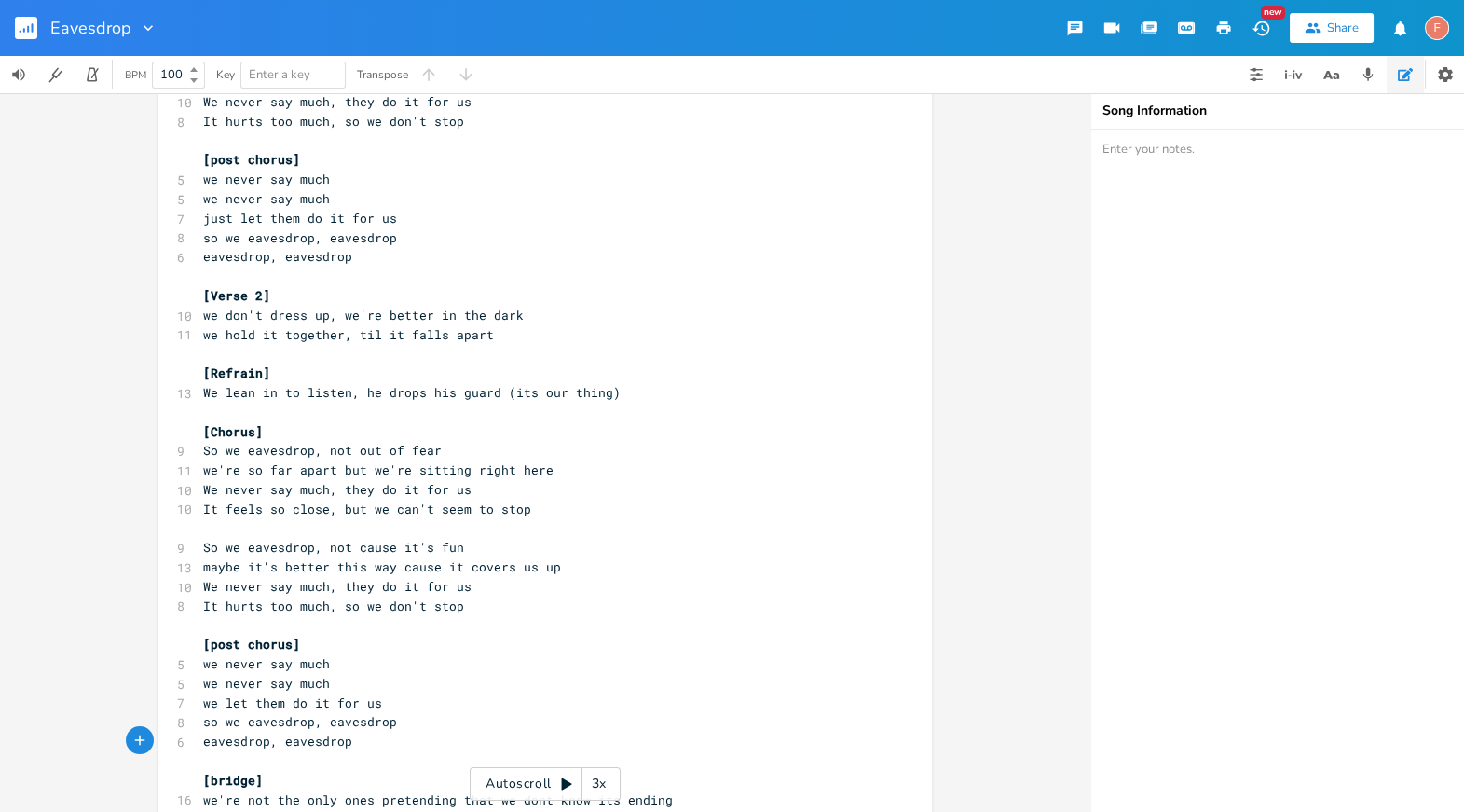
click at [379, 742] on pre "eavesdrop, eavesdrop" at bounding box center [536, 741] width 673 height 20
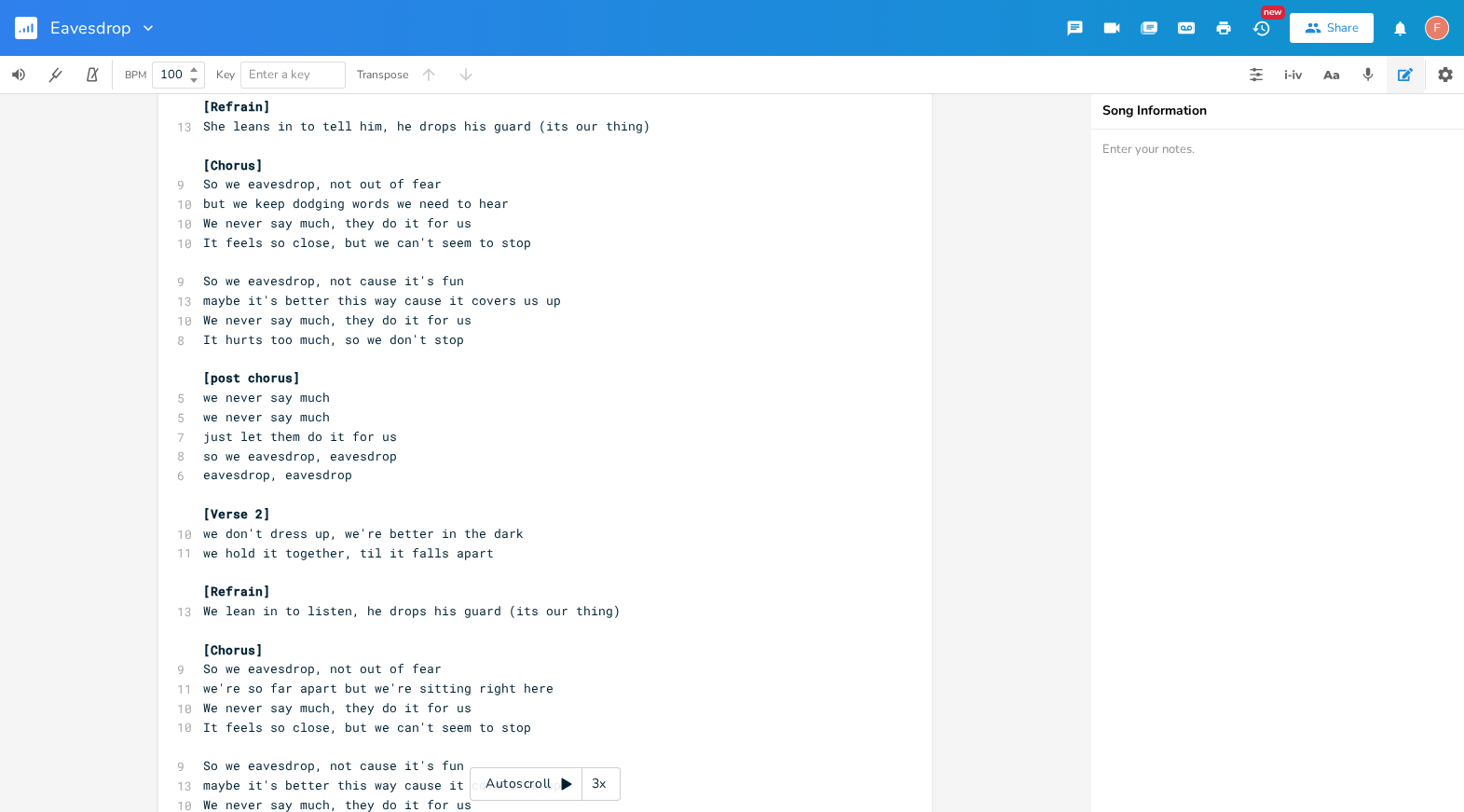
scroll to position [0, 0]
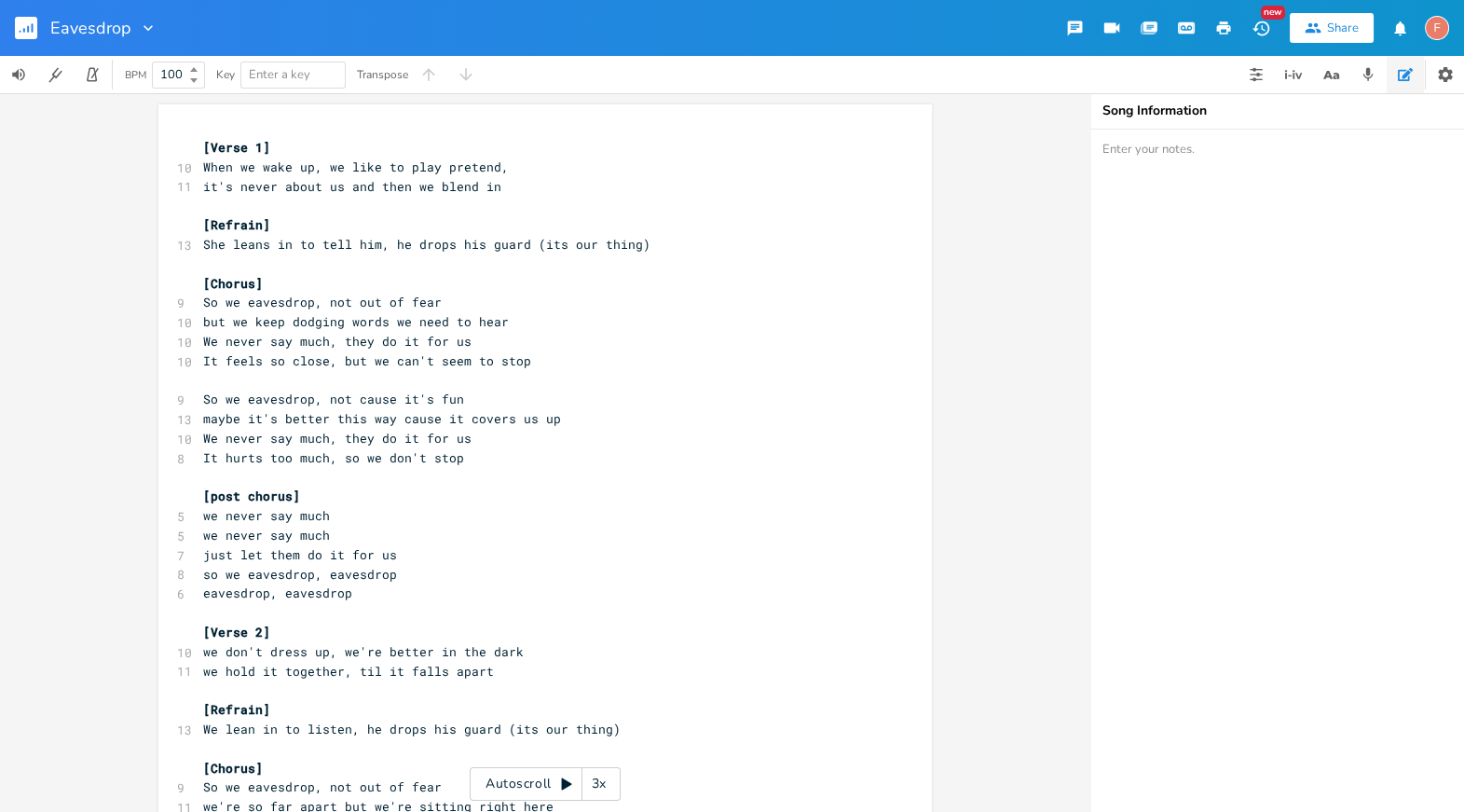
click at [199, 142] on pre "[Verse 1]" at bounding box center [536, 148] width 673 height 20
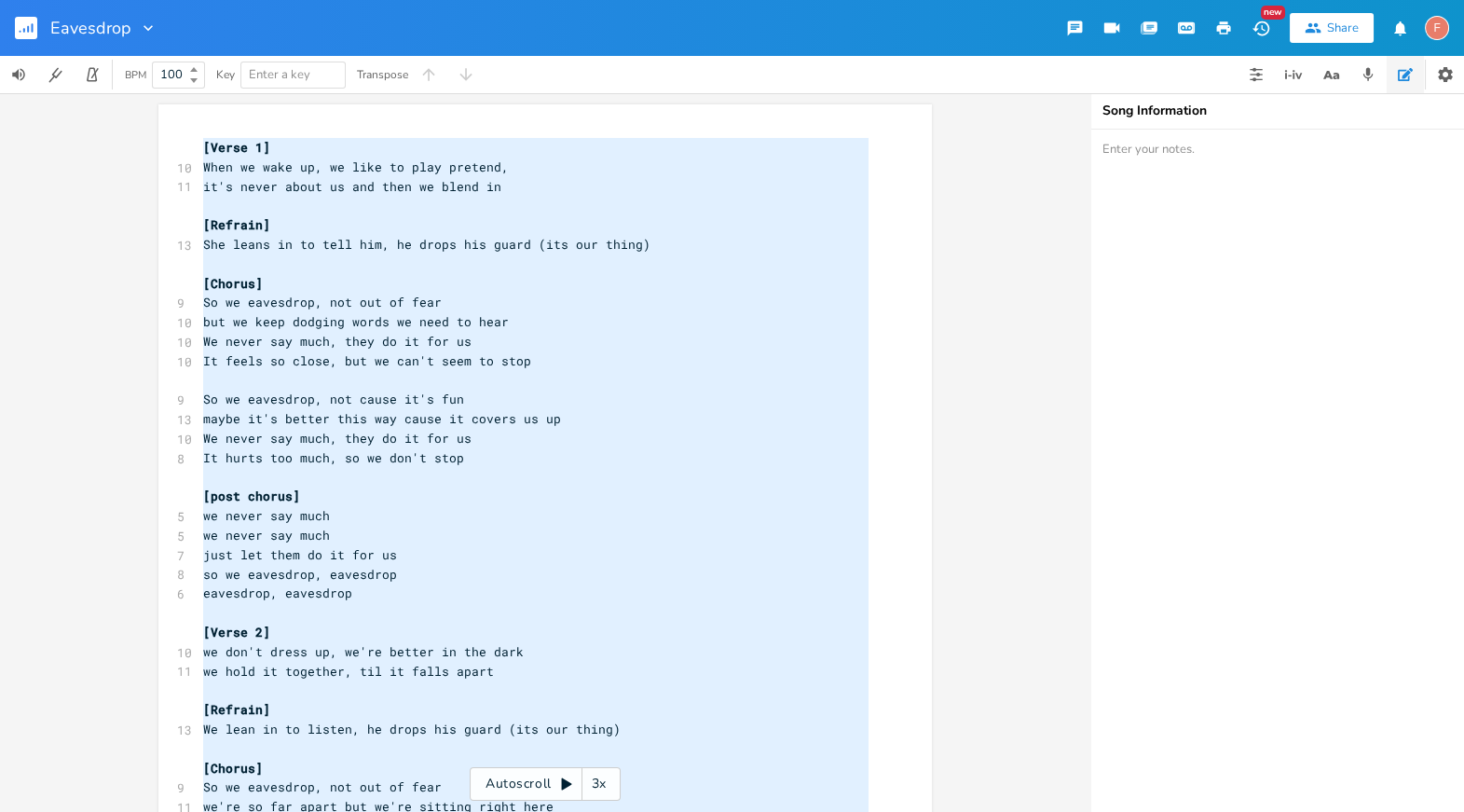
type textarea "[Verse 1] When we wake up, we like to play pretend, it's never about us and the…"
